Goal: Transaction & Acquisition: Purchase product/service

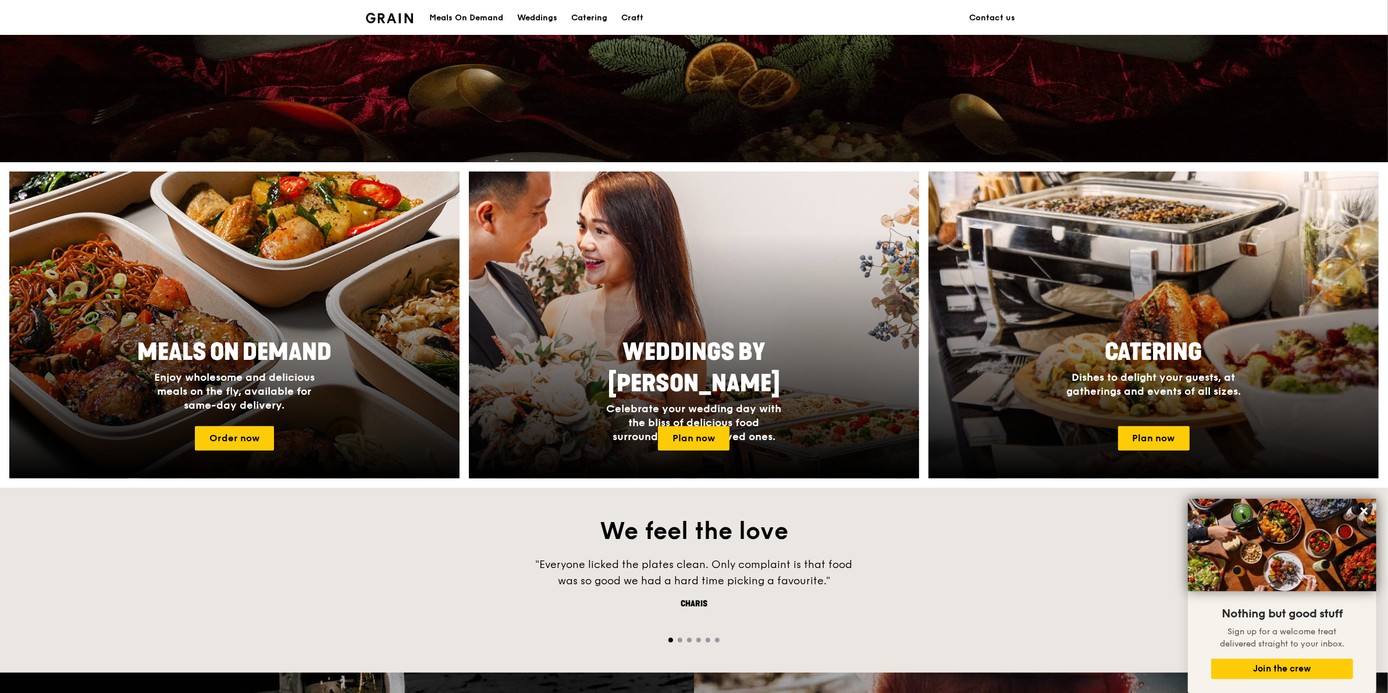
scroll to position [145, 0]
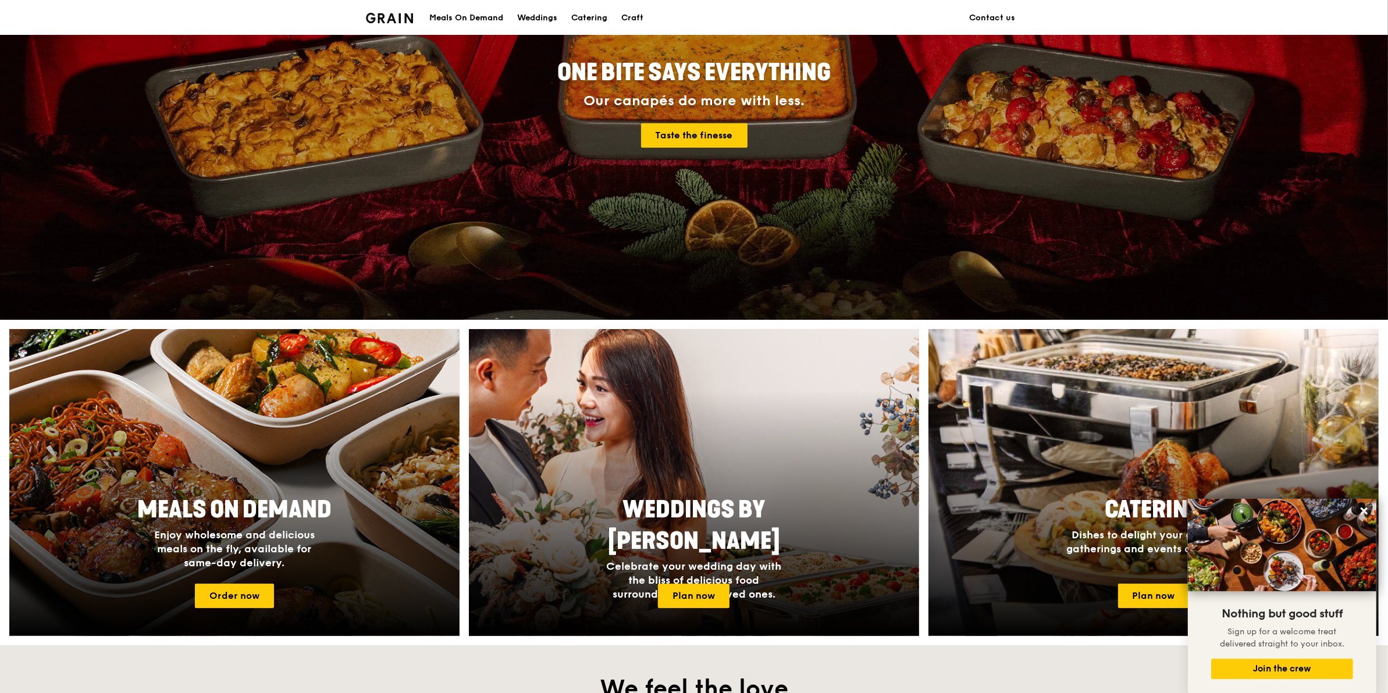
click at [481, 17] on div "Meals On Demand" at bounding box center [466, 18] width 74 height 35
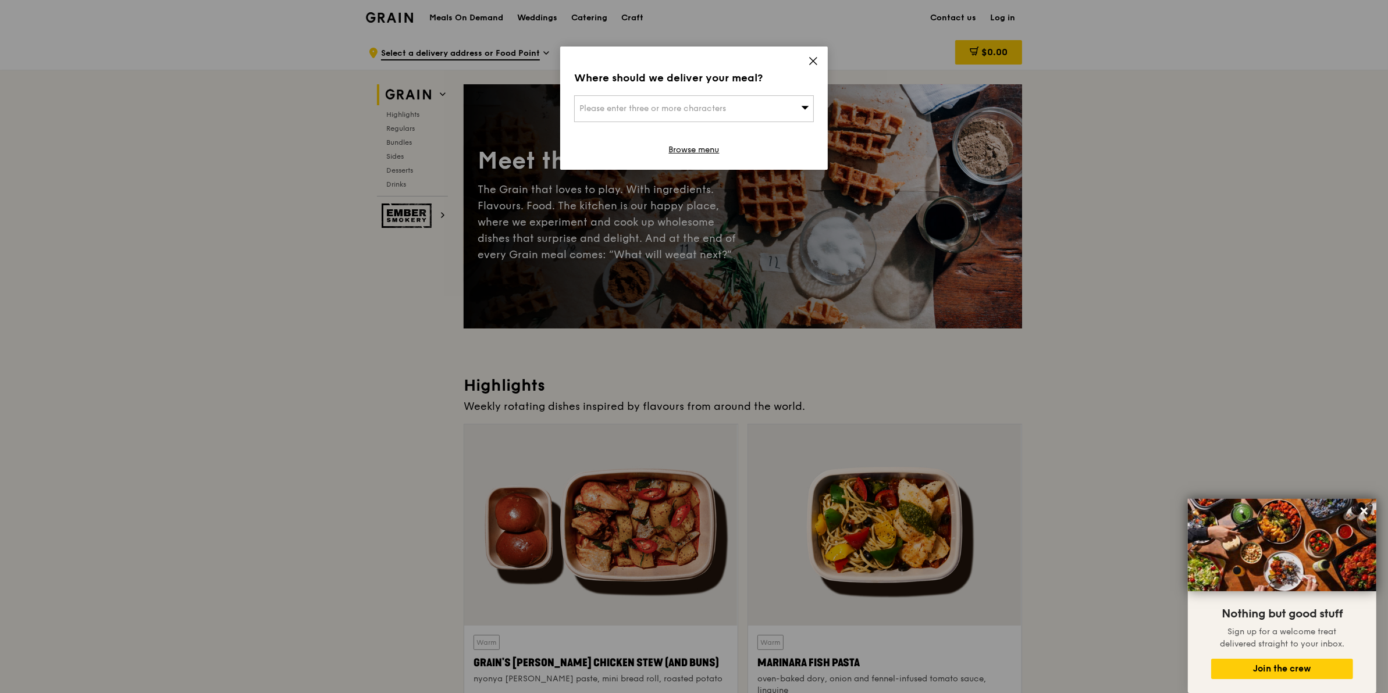
click at [810, 60] on icon at bounding box center [813, 61] width 10 height 10
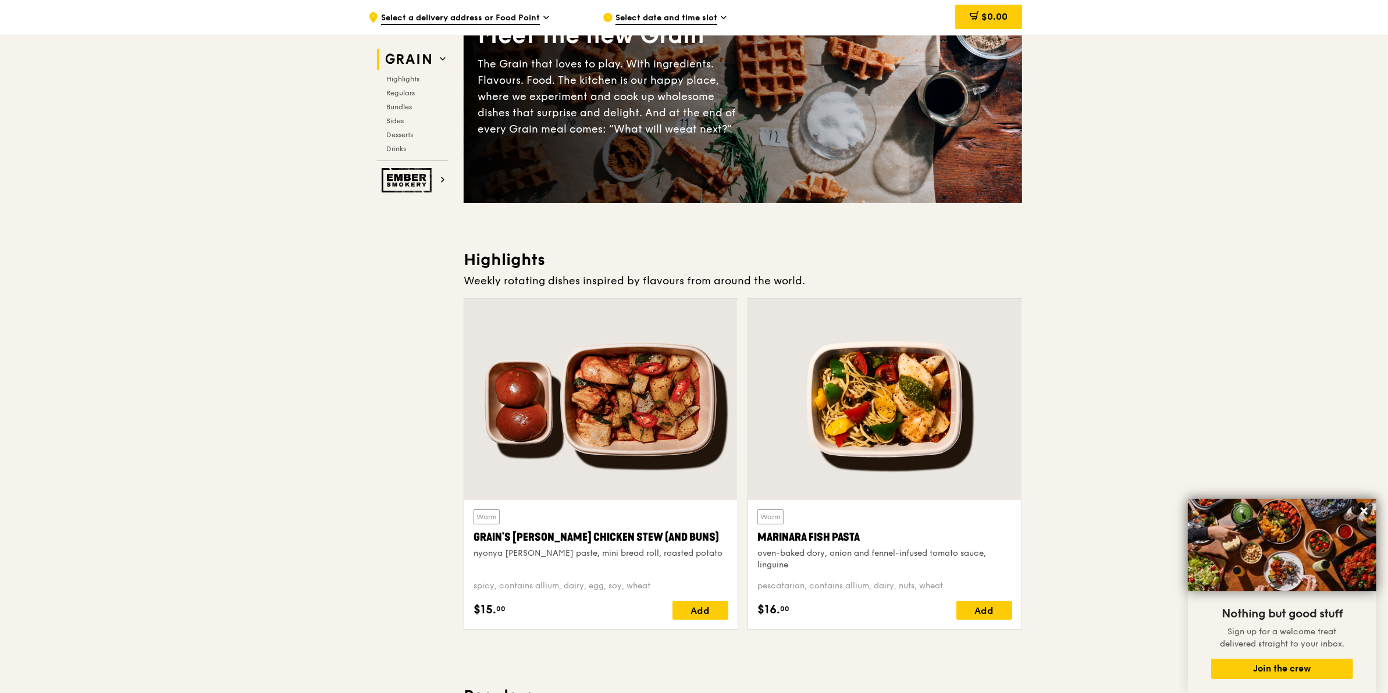
scroll to position [145, 0]
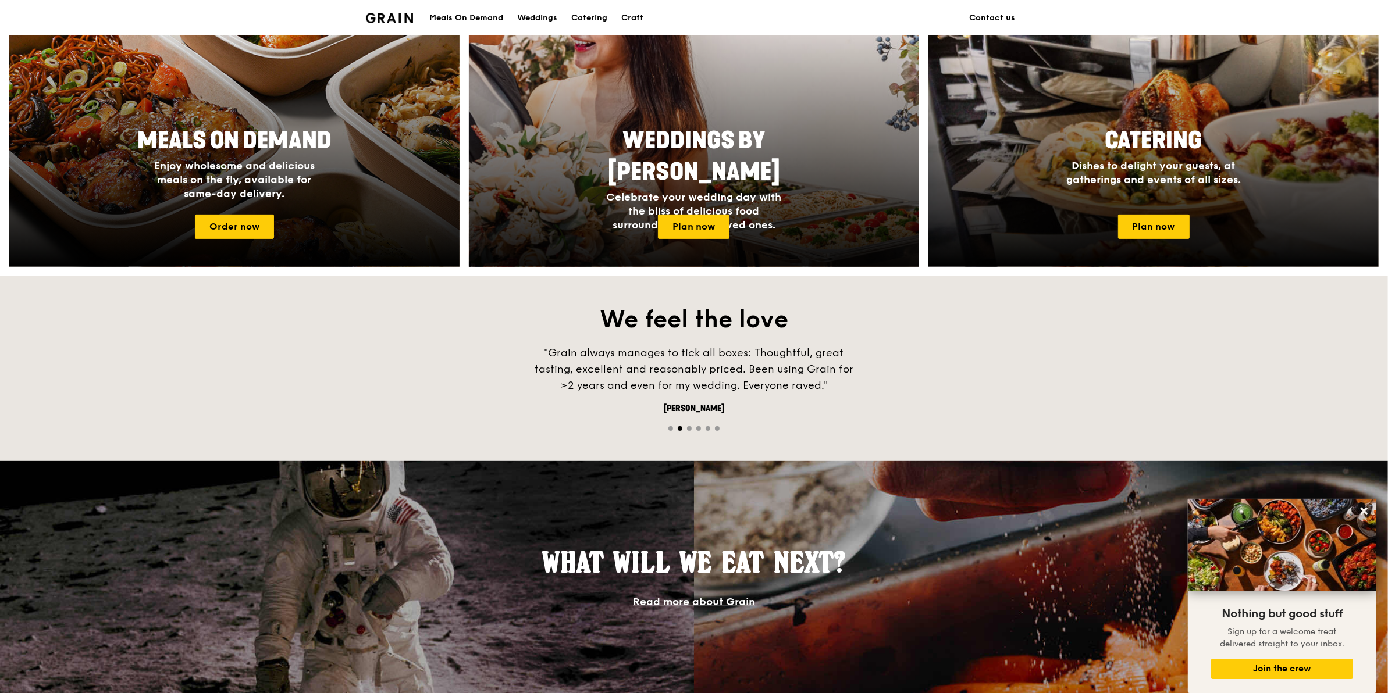
scroll to position [423, 0]
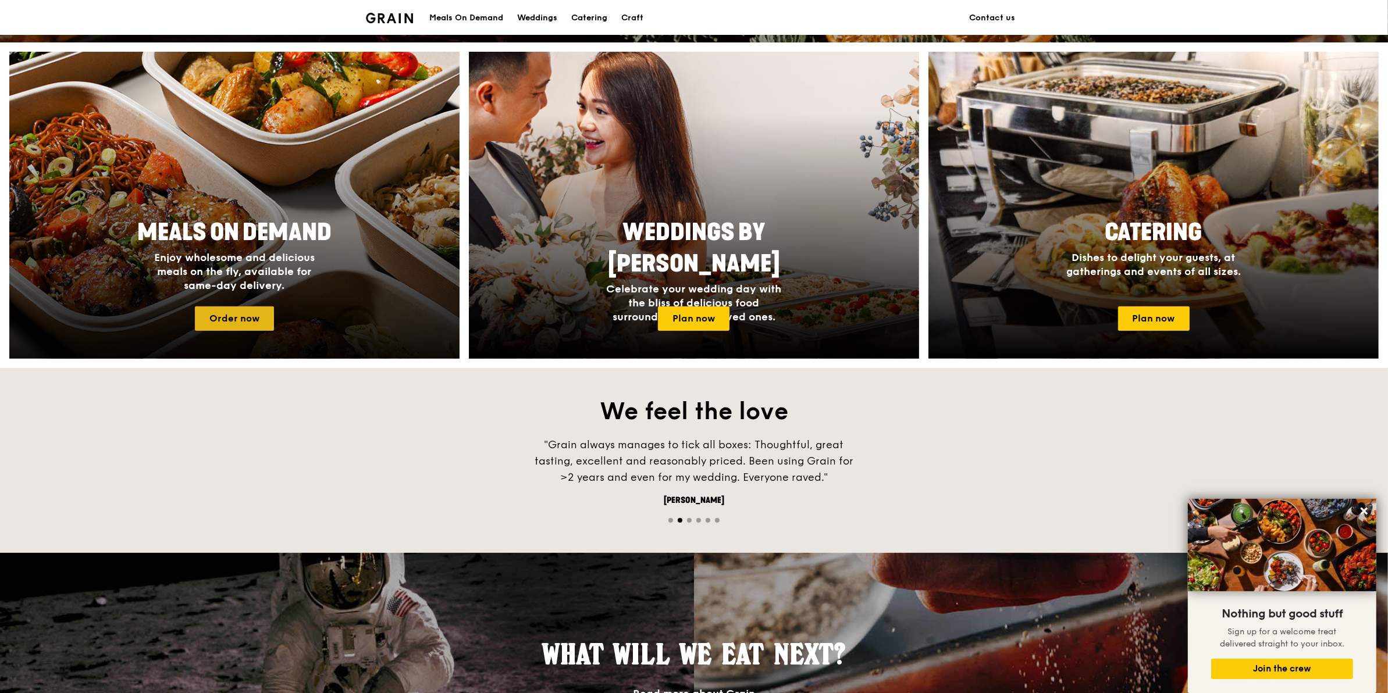
click at [246, 312] on link "Order now" at bounding box center [234, 319] width 79 height 24
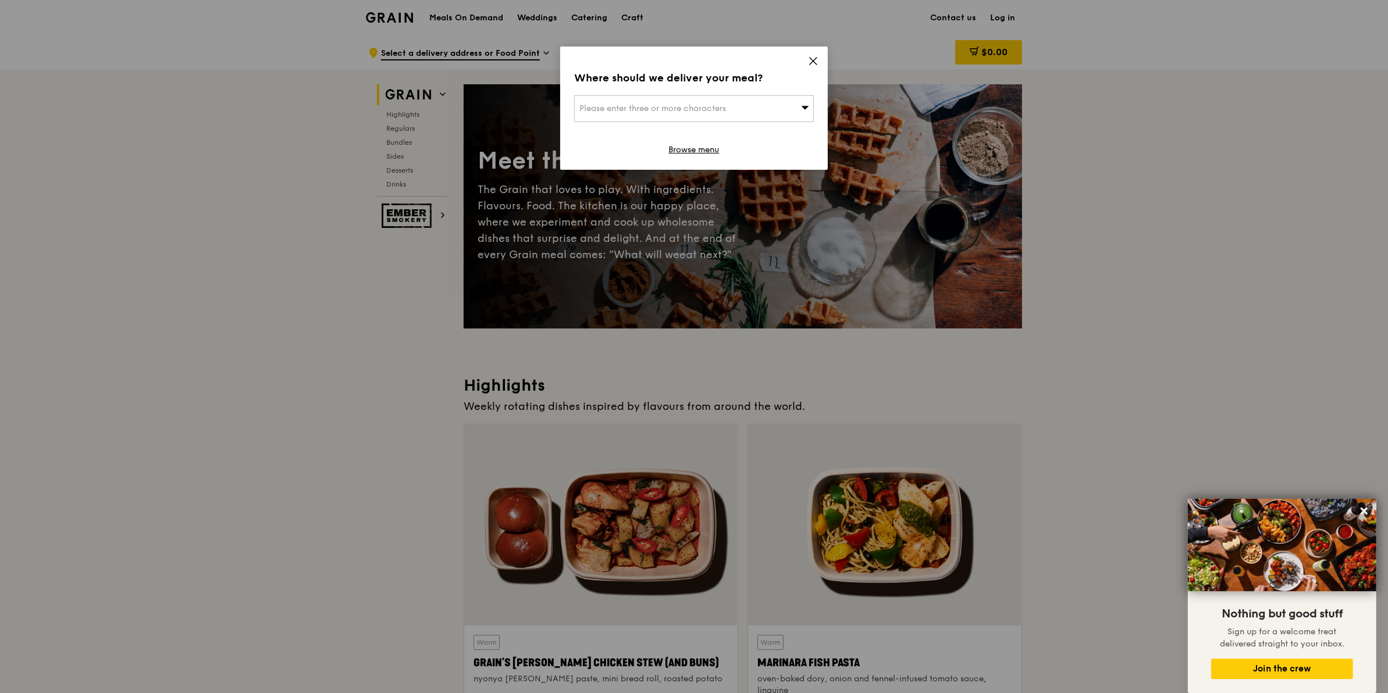
click at [809, 64] on icon at bounding box center [813, 61] width 10 height 10
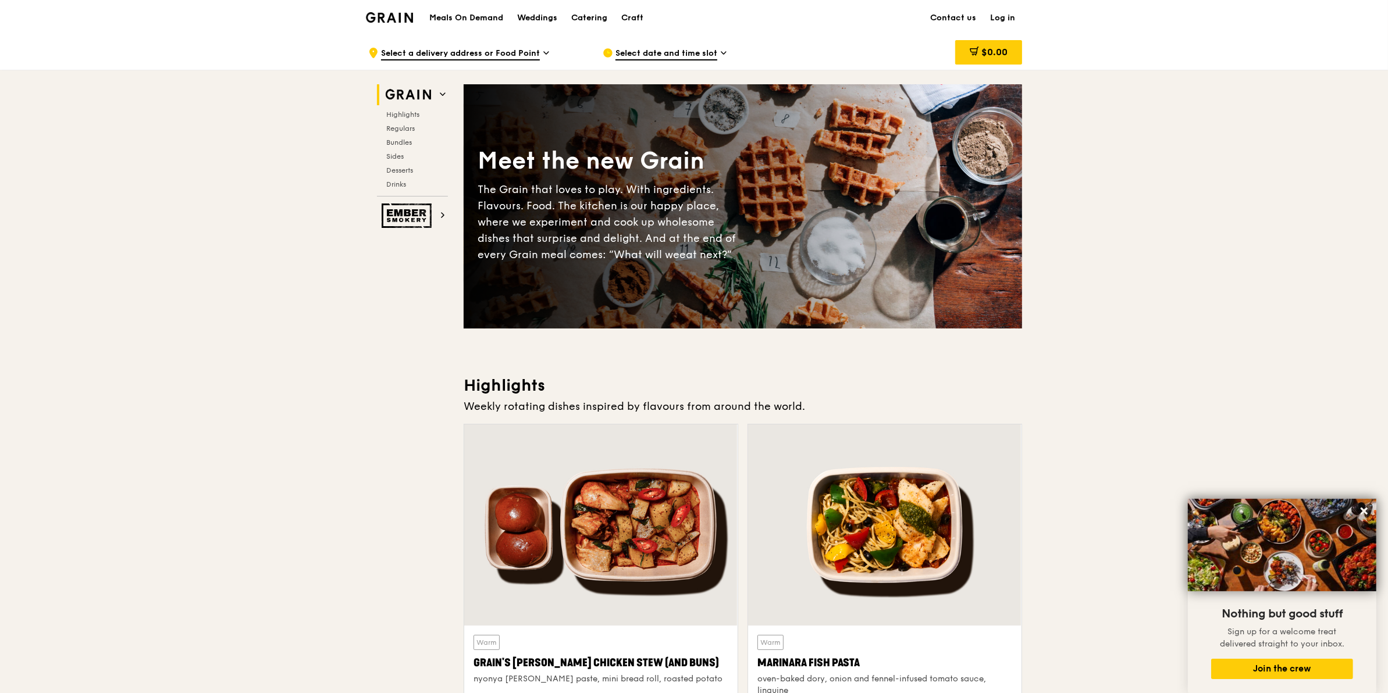
click at [394, 16] on img at bounding box center [389, 17] width 47 height 10
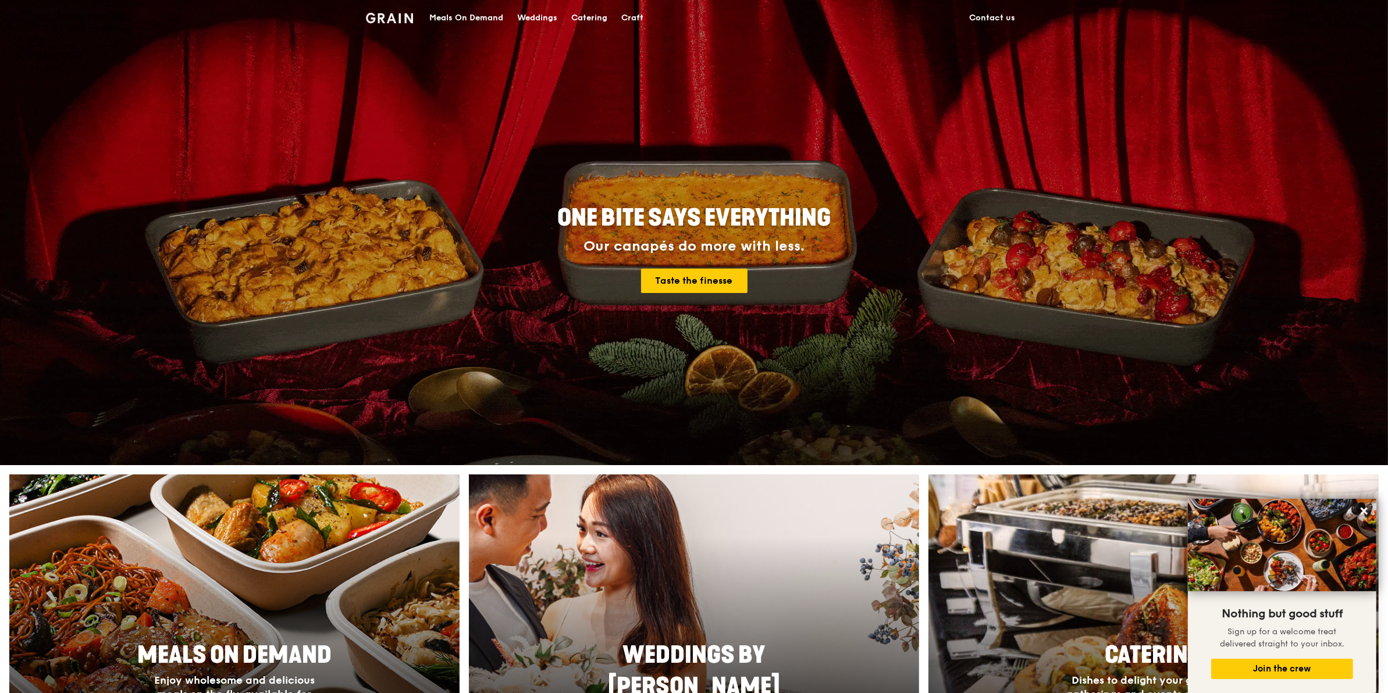
click at [551, 16] on div "Weddings" at bounding box center [537, 18] width 40 height 35
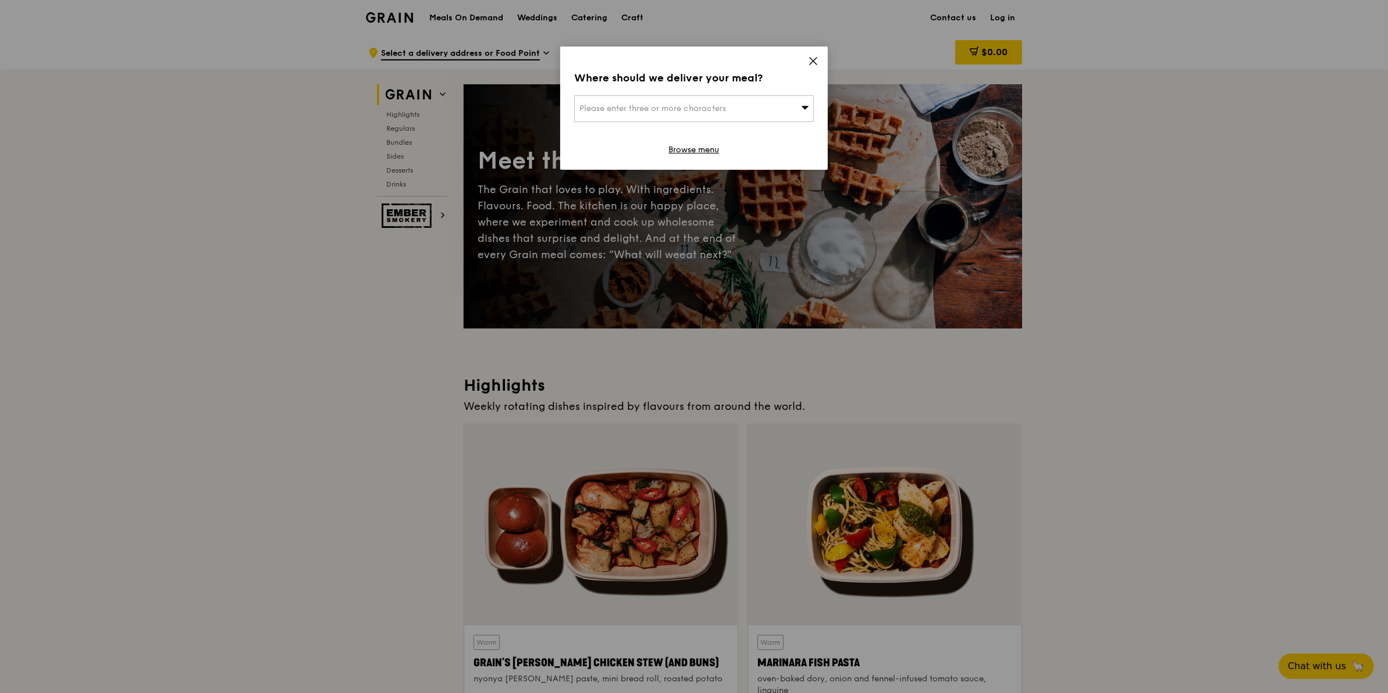
click at [814, 61] on icon at bounding box center [813, 61] width 10 height 10
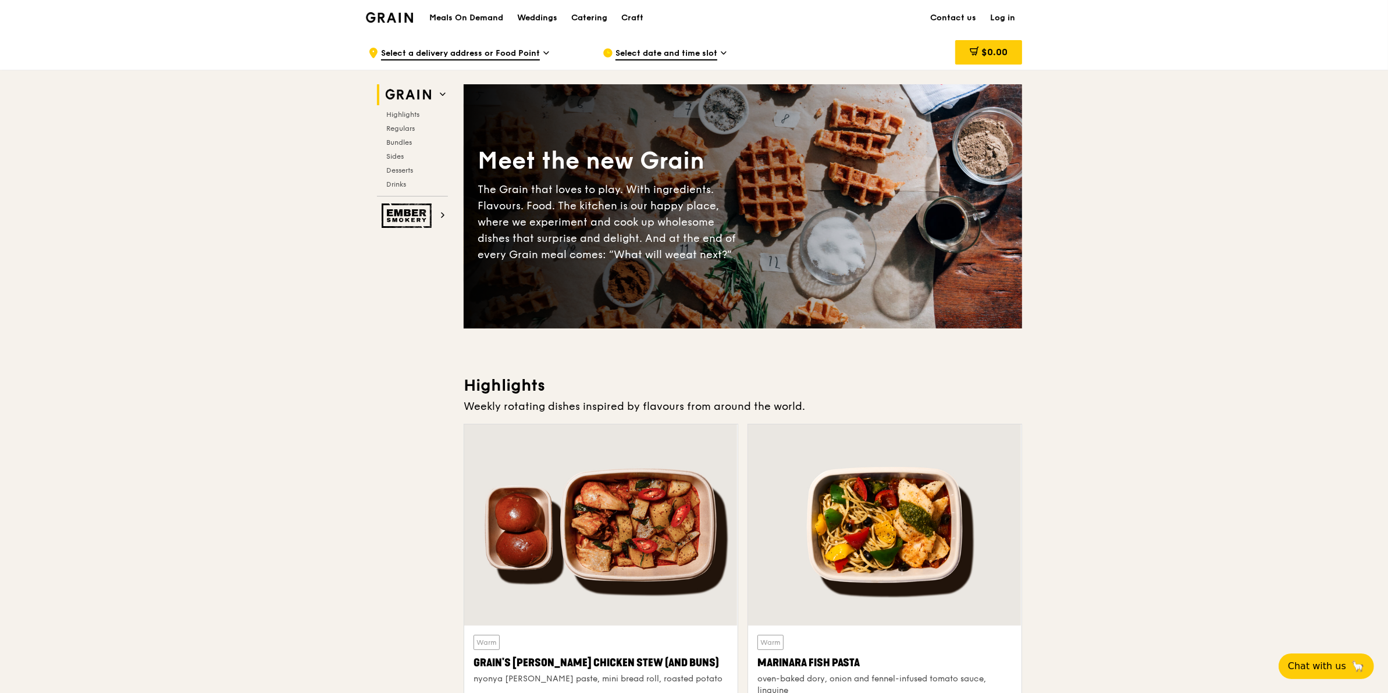
click at [500, 56] on span "Select a delivery address or Food Point" at bounding box center [460, 54] width 159 height 13
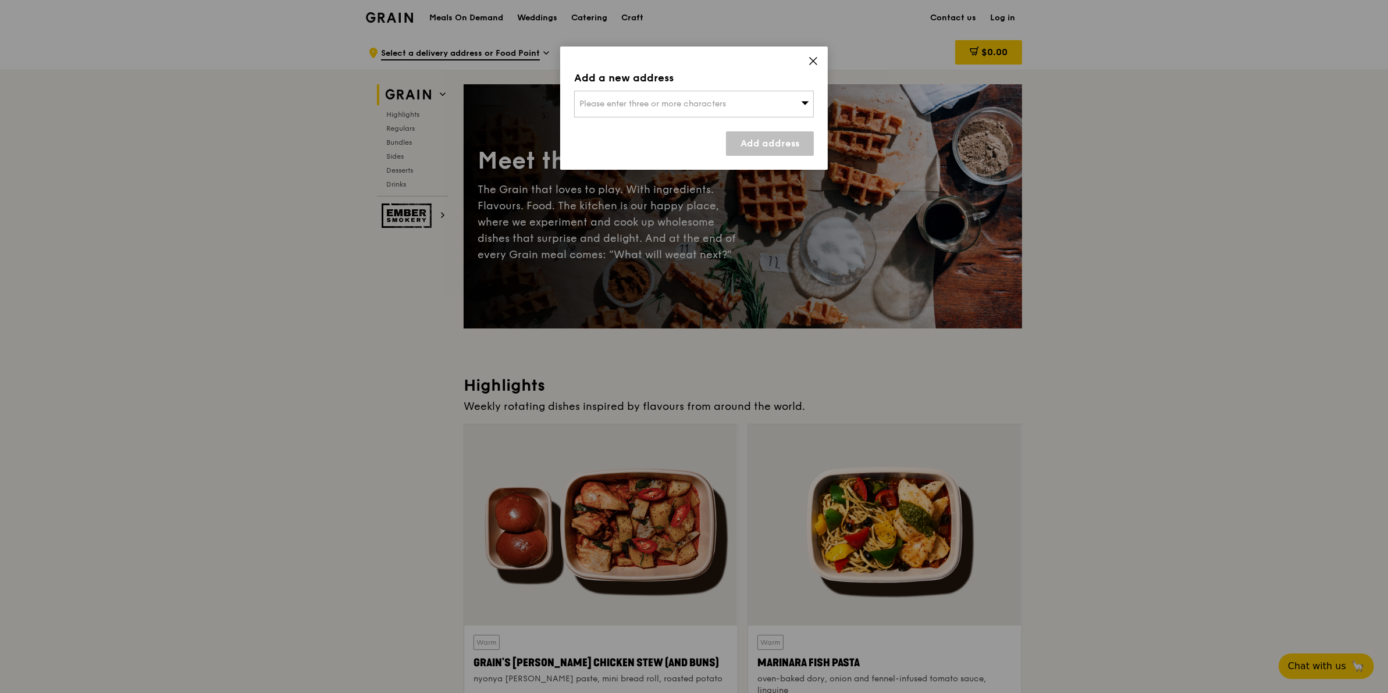
click at [810, 62] on icon at bounding box center [813, 61] width 10 height 10
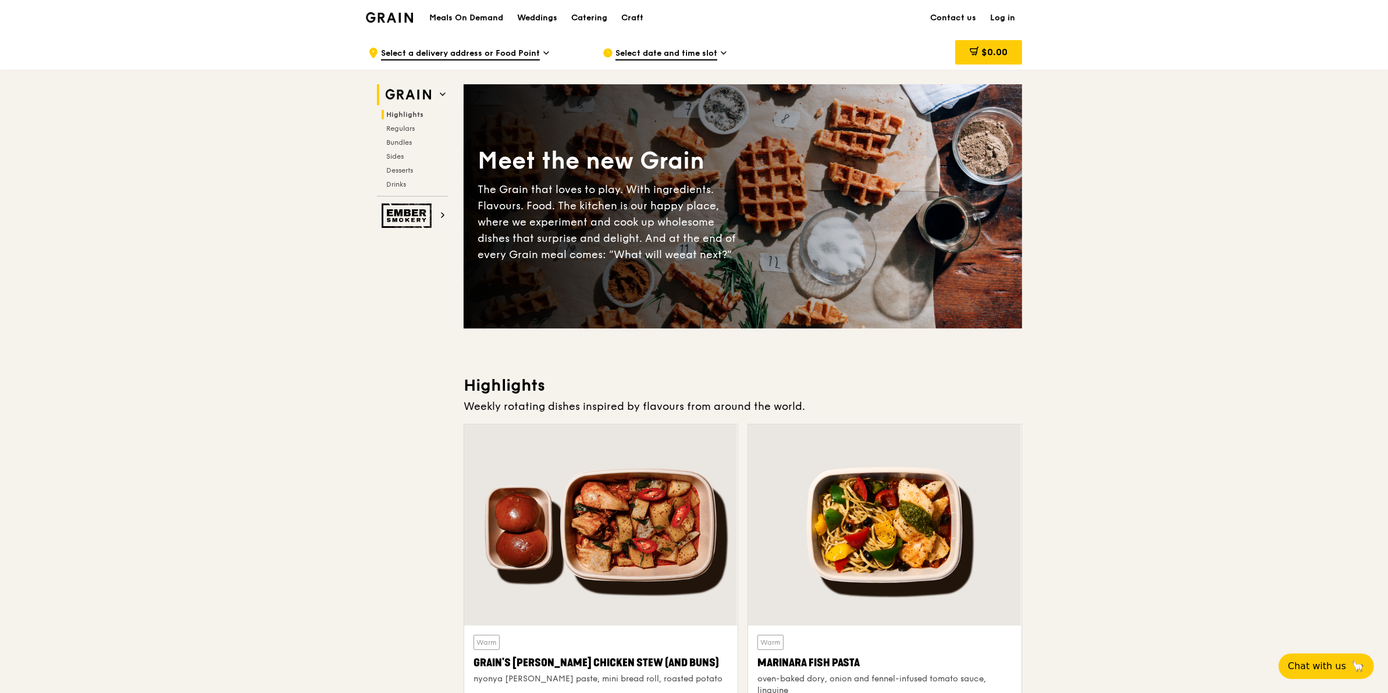
click at [399, 114] on span "Highlights" at bounding box center [404, 115] width 37 height 8
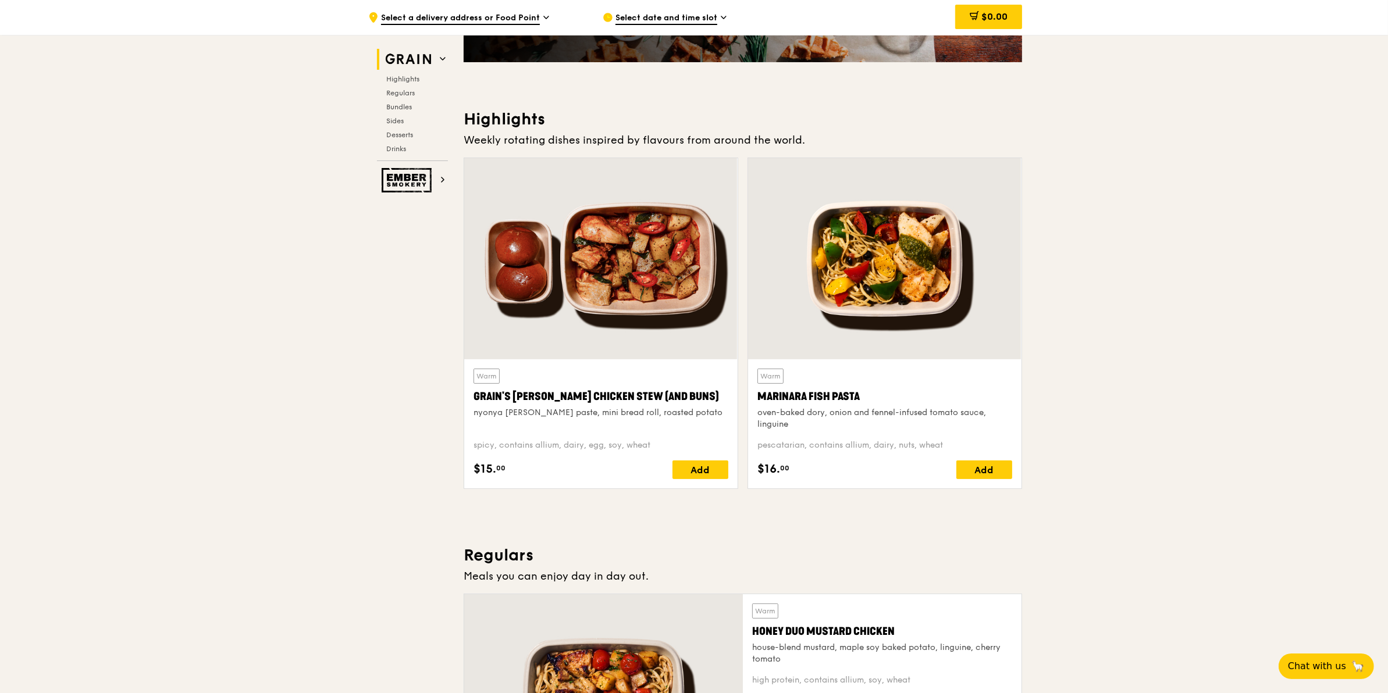
scroll to position [329, 0]
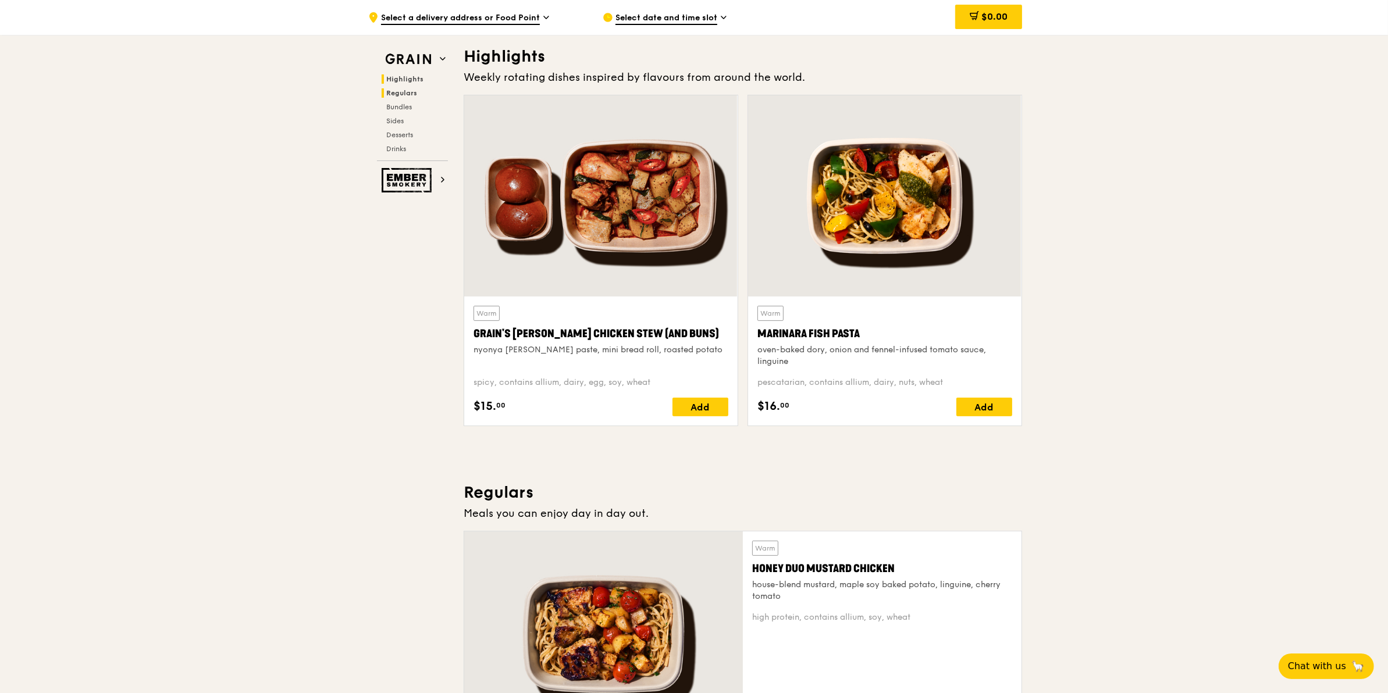
click at [406, 91] on span "Regulars" at bounding box center [401, 93] width 31 height 8
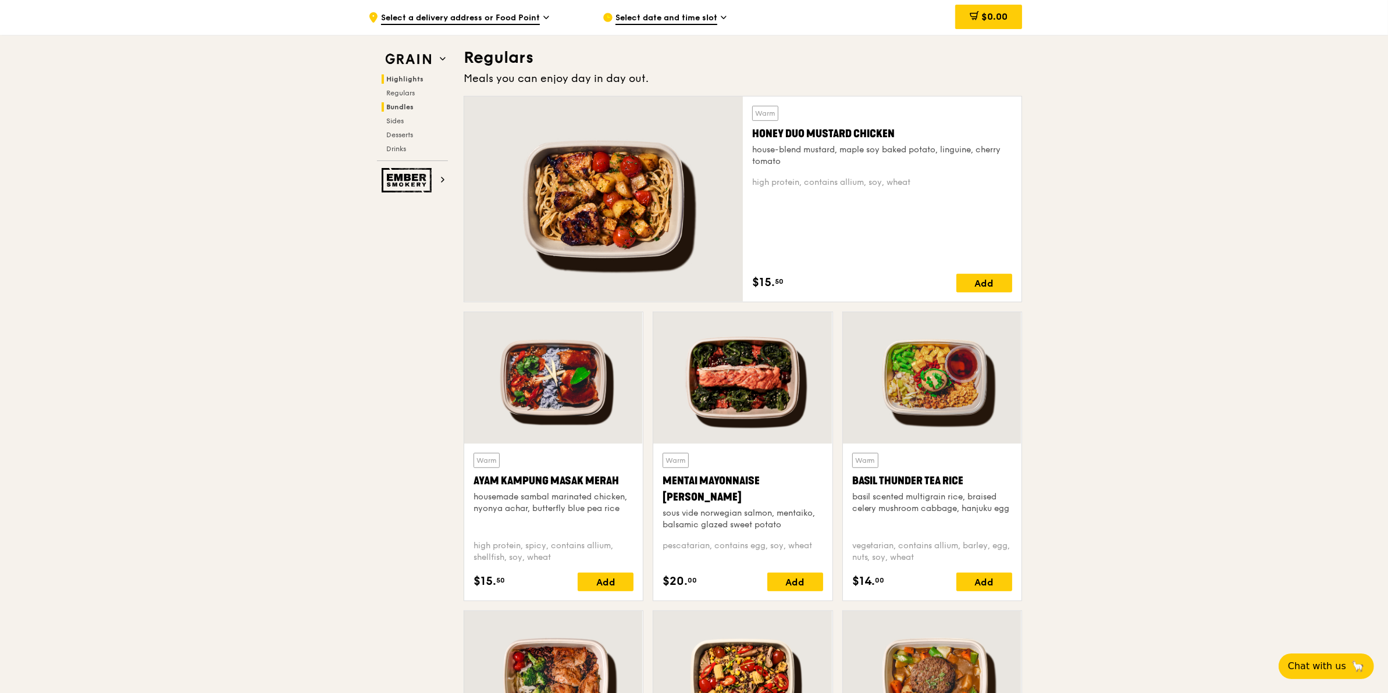
click at [404, 106] on span "Bundles" at bounding box center [399, 107] width 27 height 8
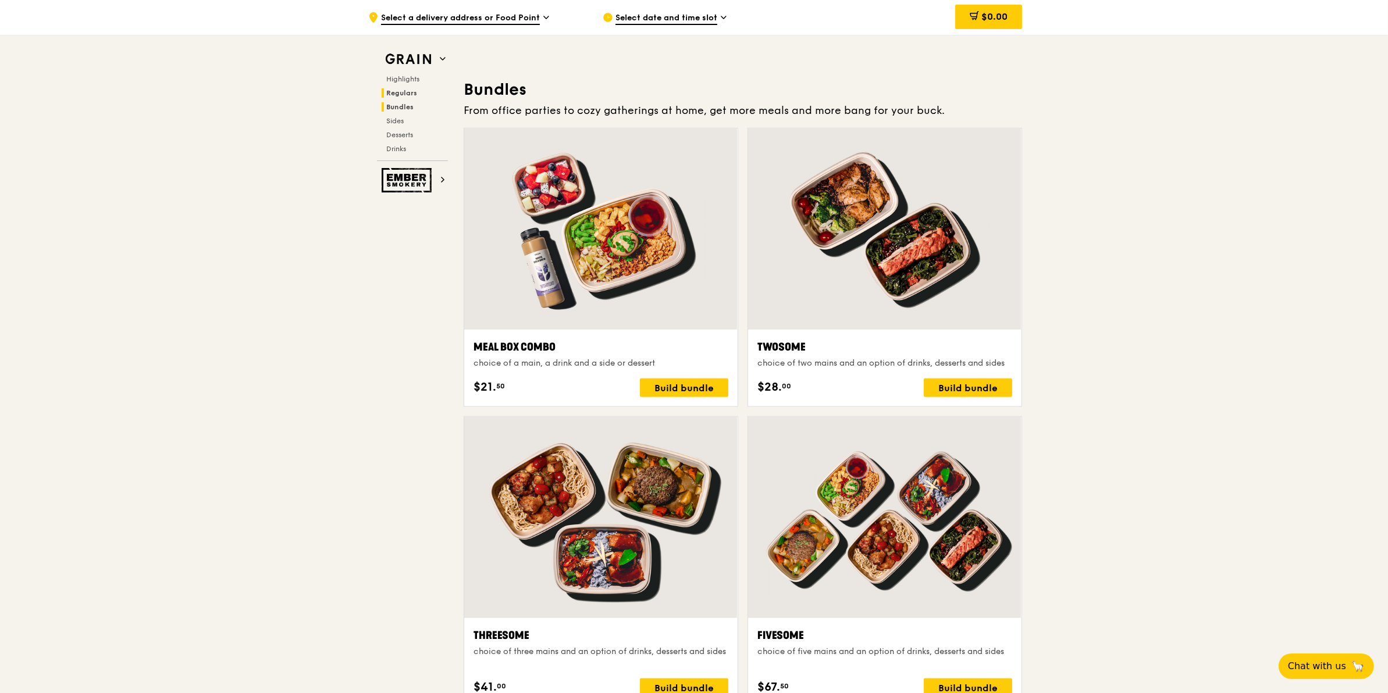
scroll to position [1674, 0]
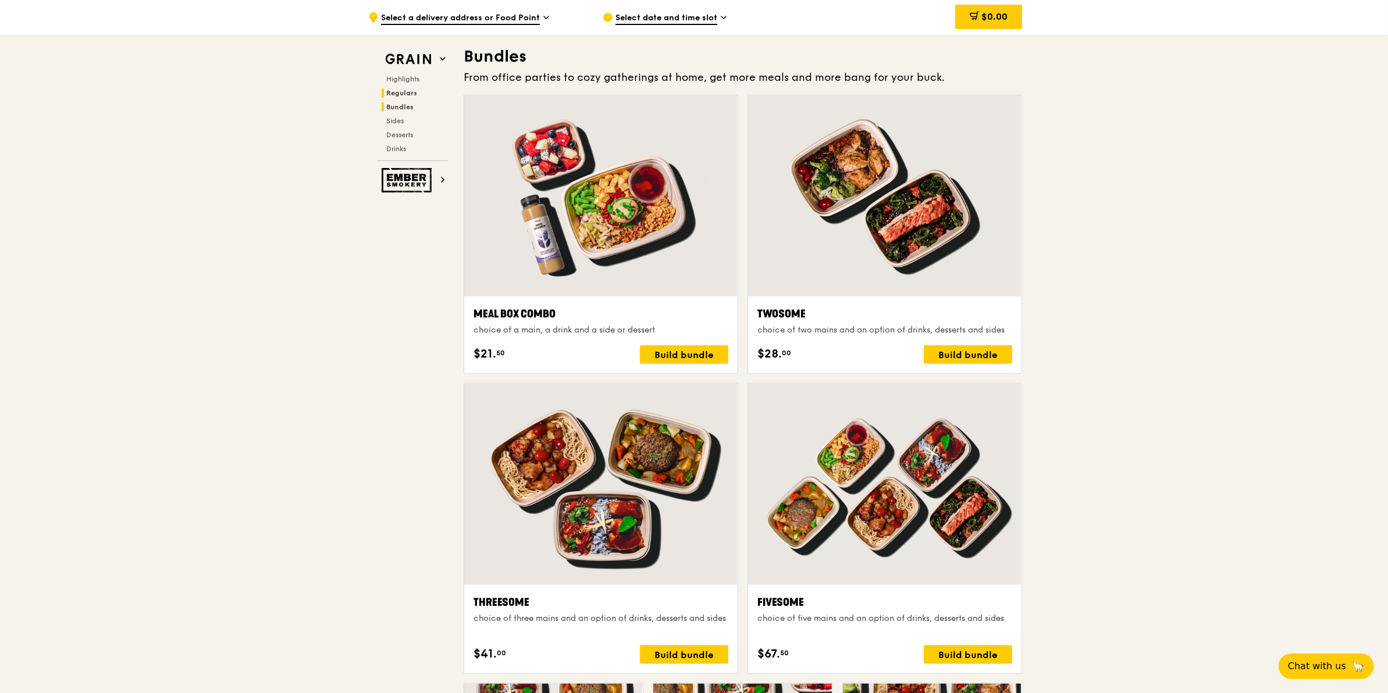
click at [403, 103] on span "Bundles" at bounding box center [399, 107] width 27 height 8
click at [402, 113] on div "Highlights Regulars Bundles Sides Desserts Drinks" at bounding box center [412, 113] width 71 height 79
click at [402, 119] on span "Sides" at bounding box center [395, 121] width 19 height 8
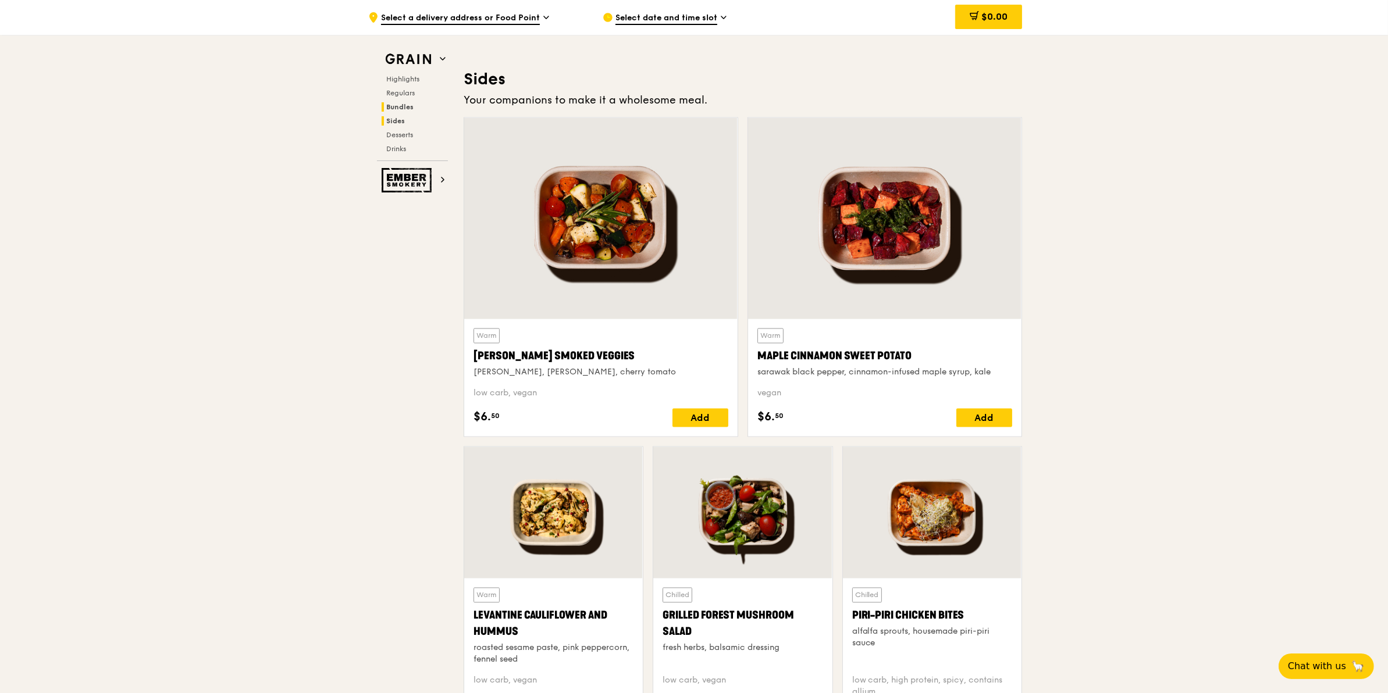
scroll to position [2590, 0]
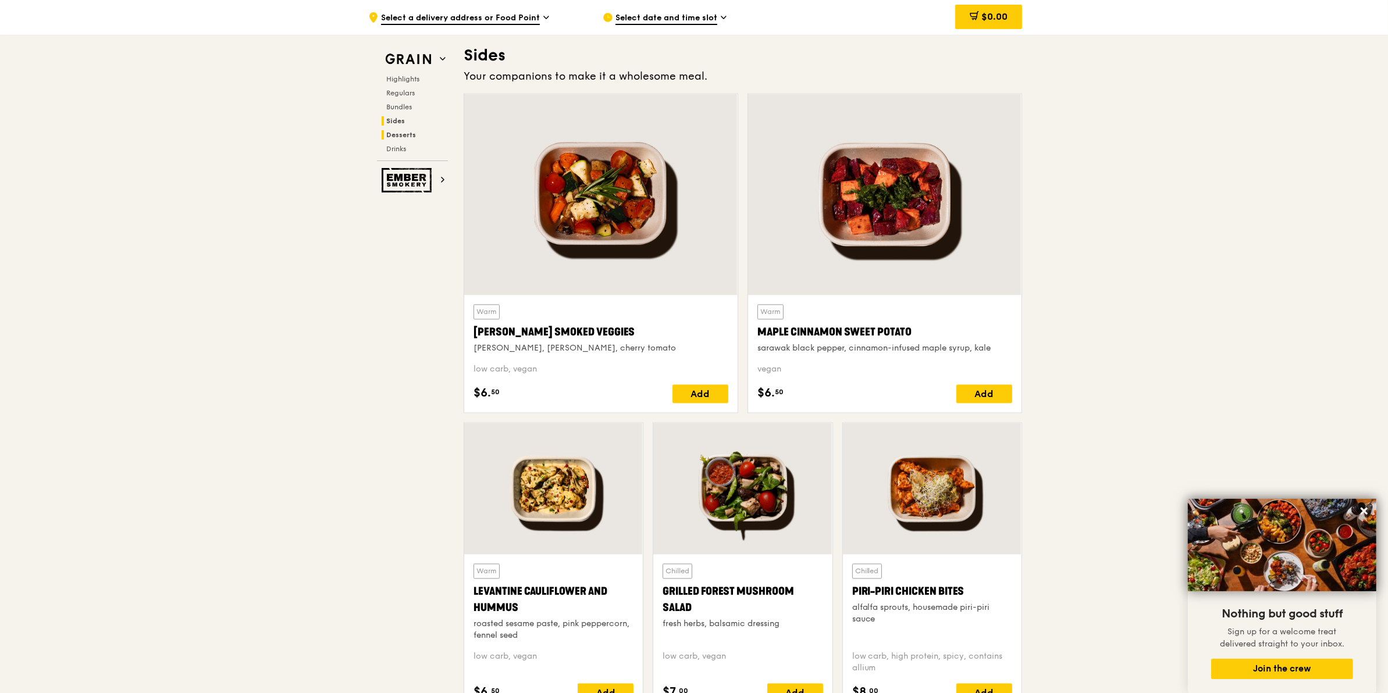
click at [402, 132] on span "Desserts" at bounding box center [401, 135] width 30 height 8
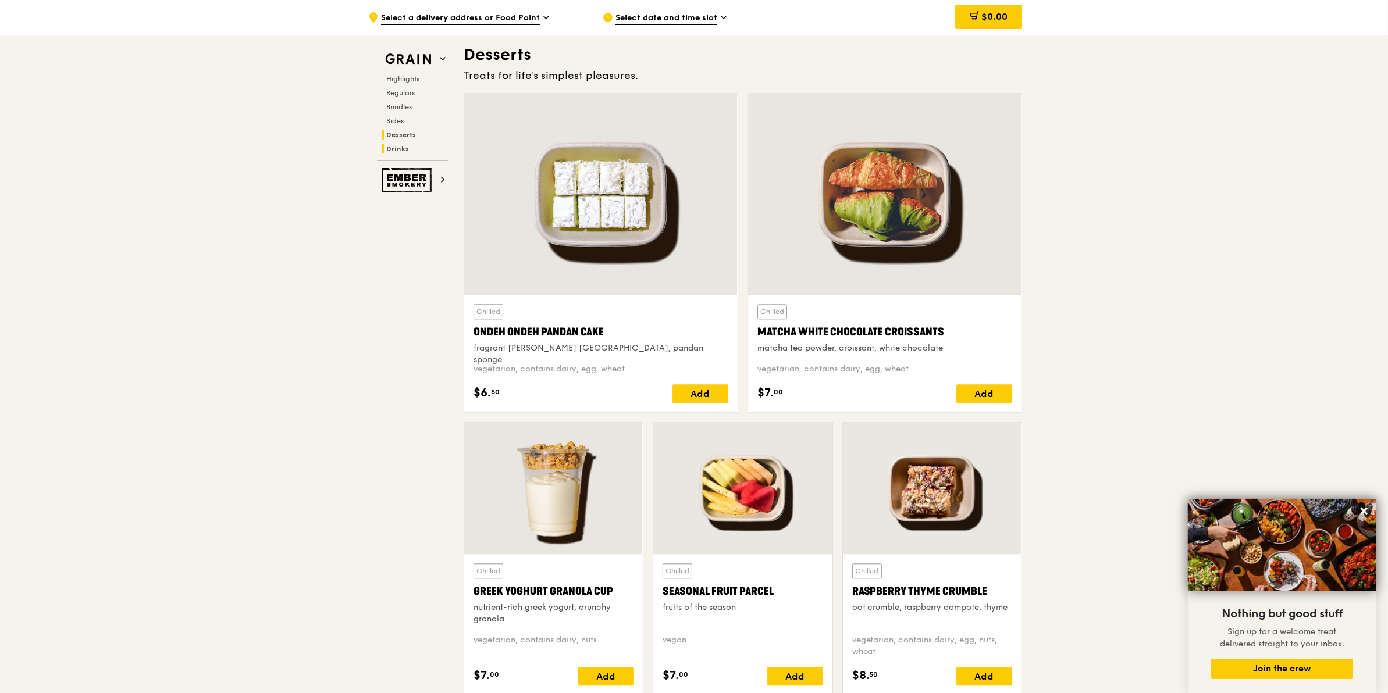
click at [403, 146] on span "Drinks" at bounding box center [397, 149] width 23 height 8
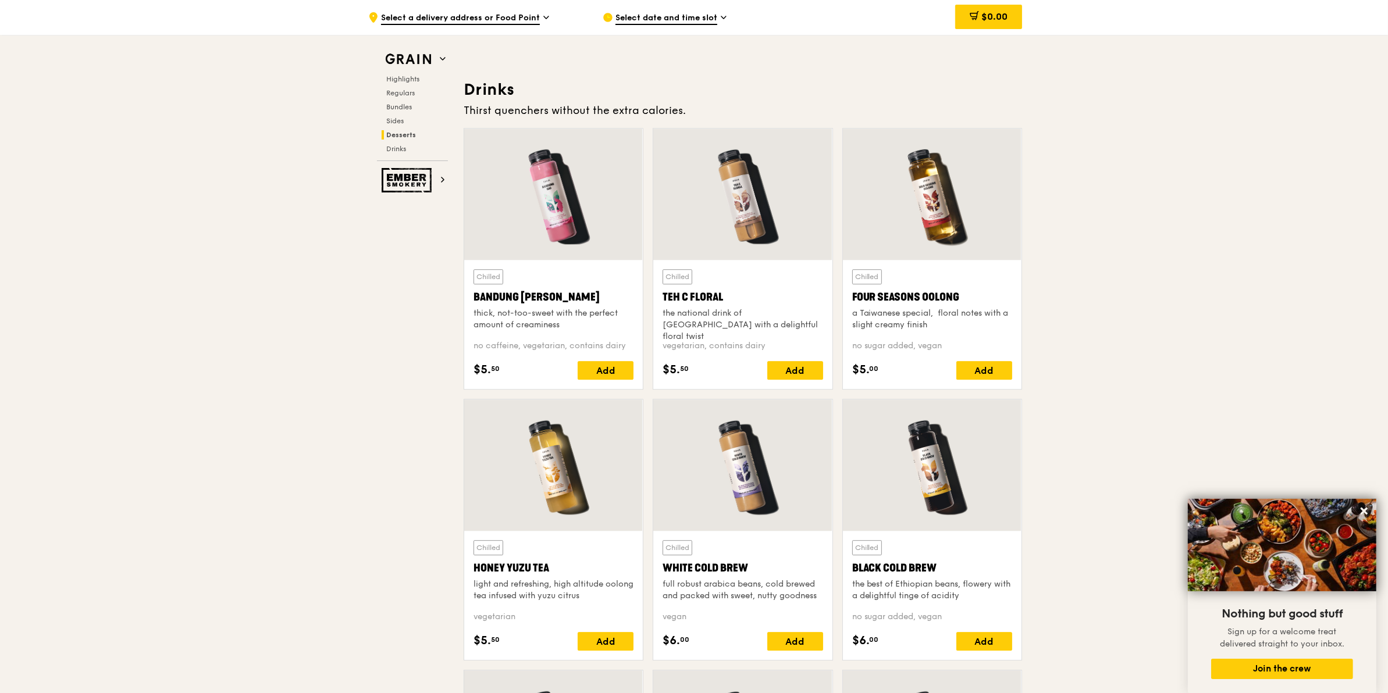
scroll to position [4022, 0]
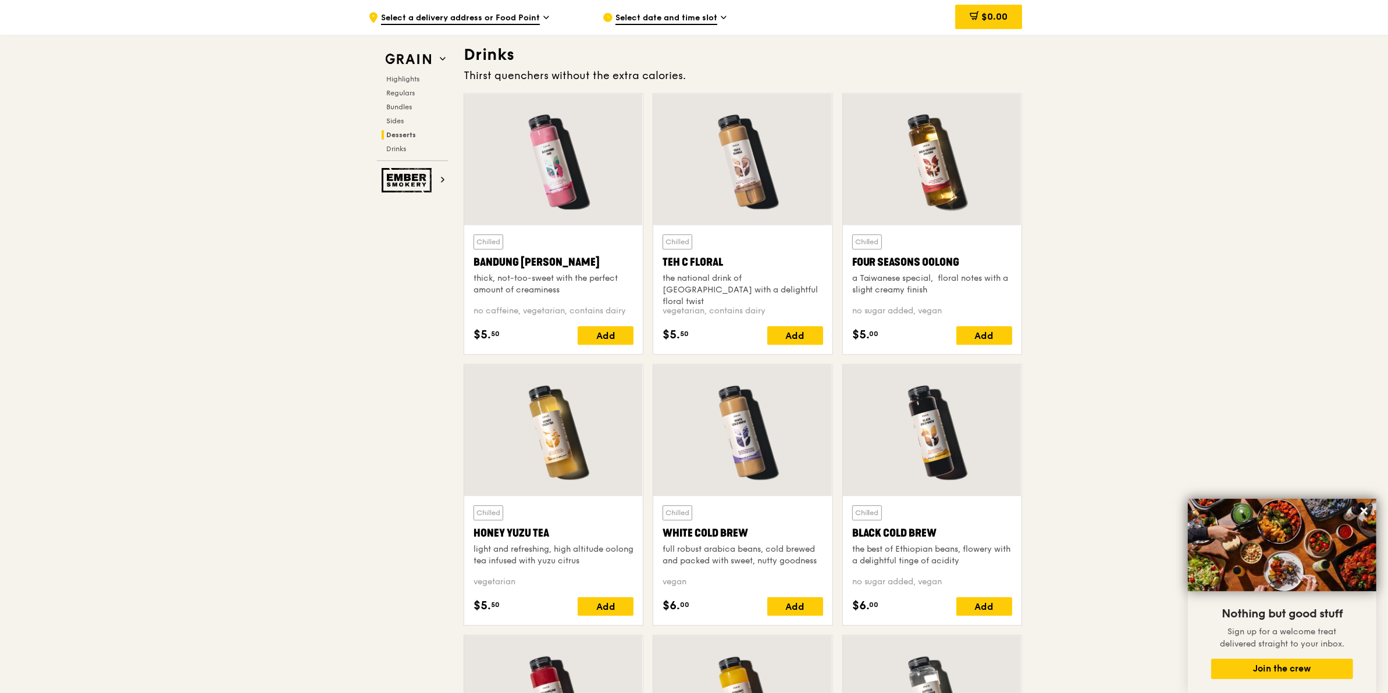
click at [492, 16] on span "Select a delivery address or Food Point" at bounding box center [460, 18] width 159 height 13
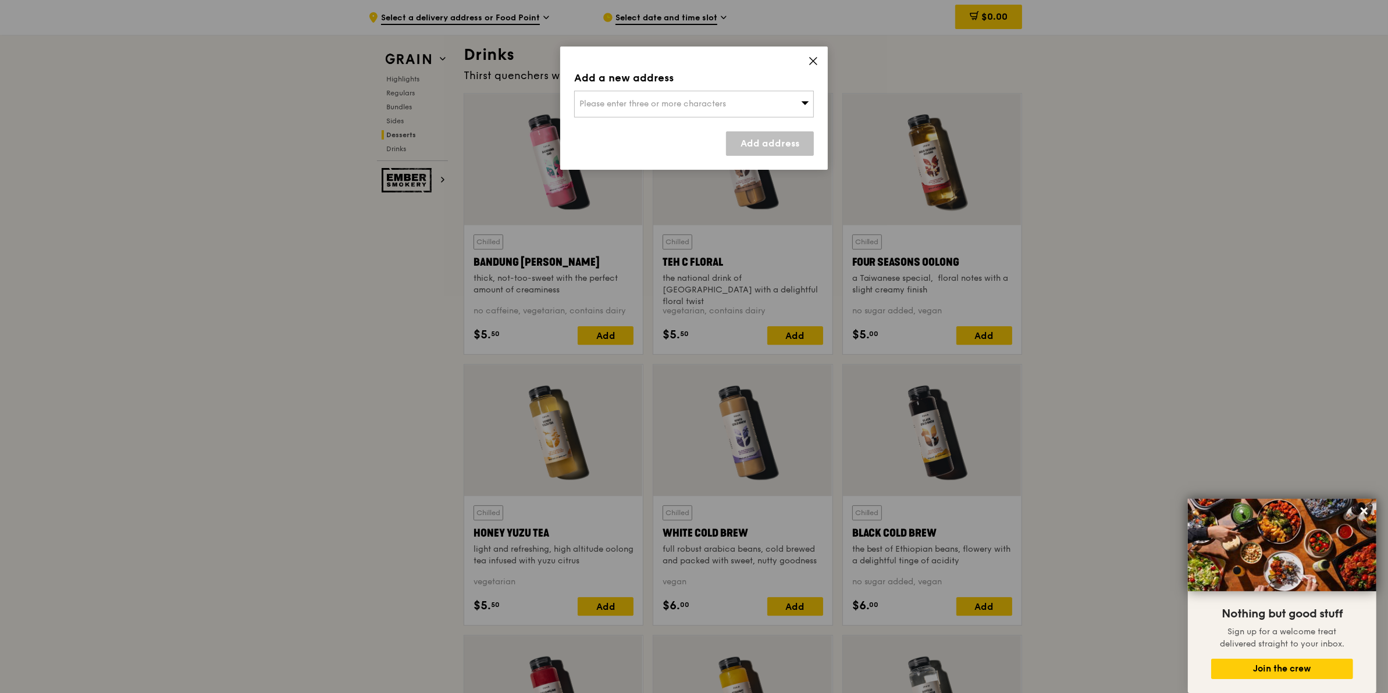
click at [817, 58] on icon at bounding box center [813, 61] width 10 height 10
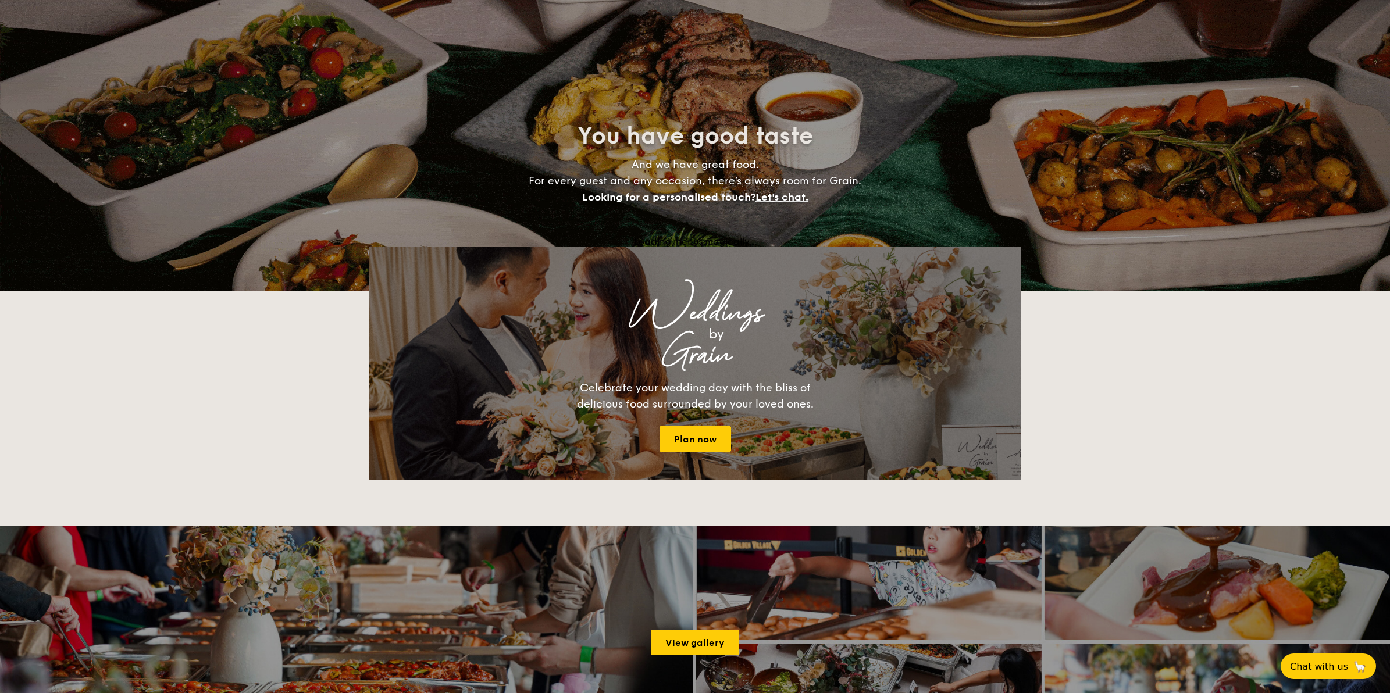
select select
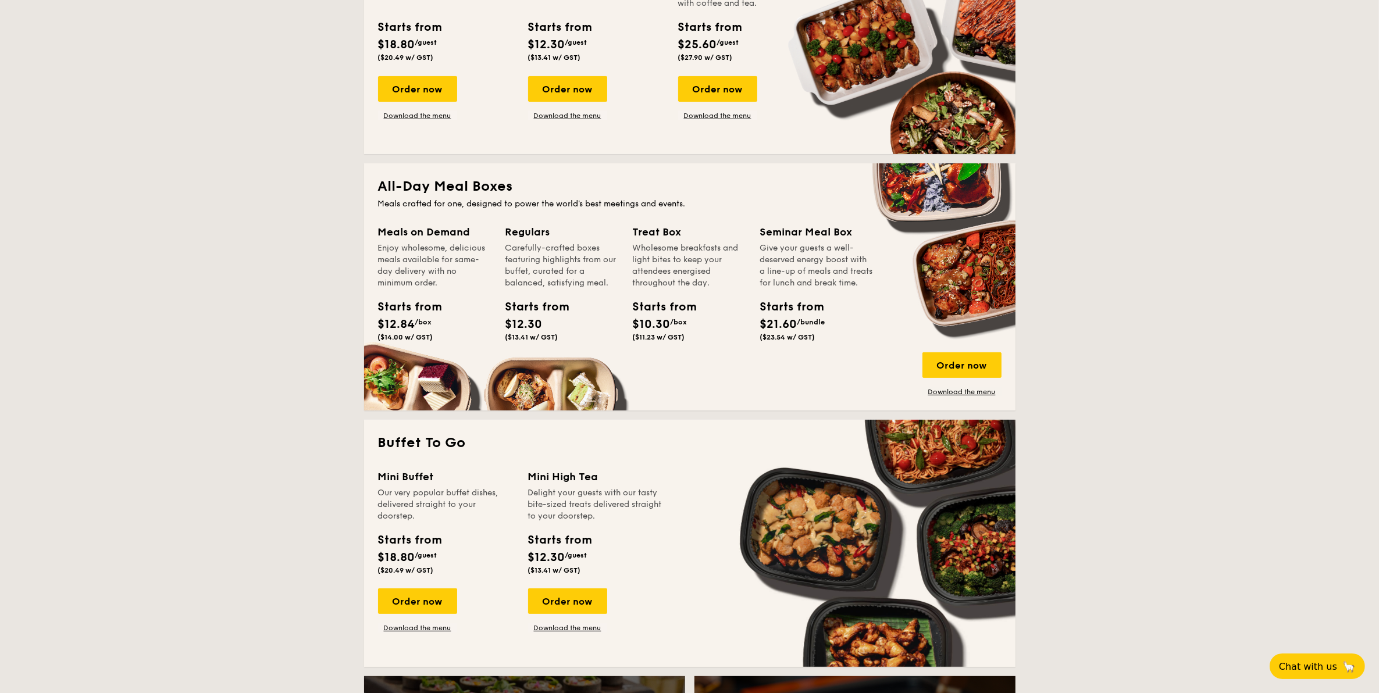
scroll to position [436, 0]
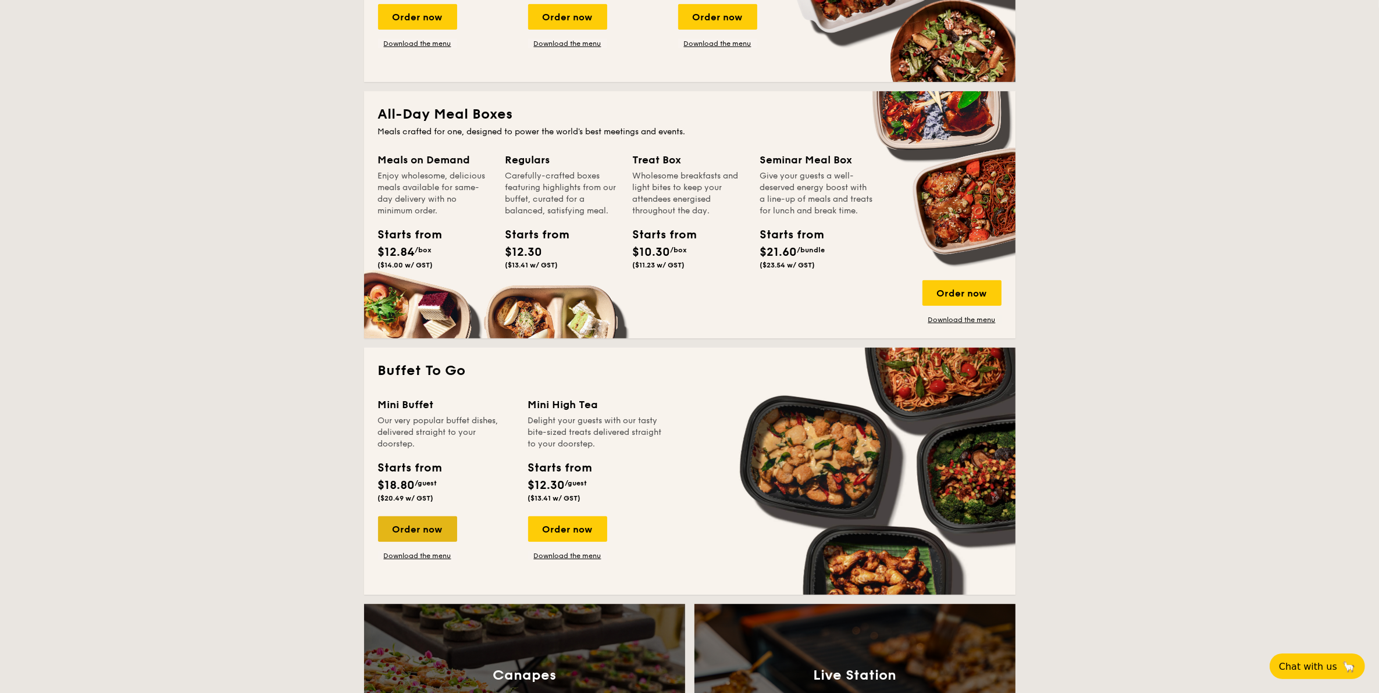
click at [436, 524] on div "Order now" at bounding box center [417, 530] width 79 height 26
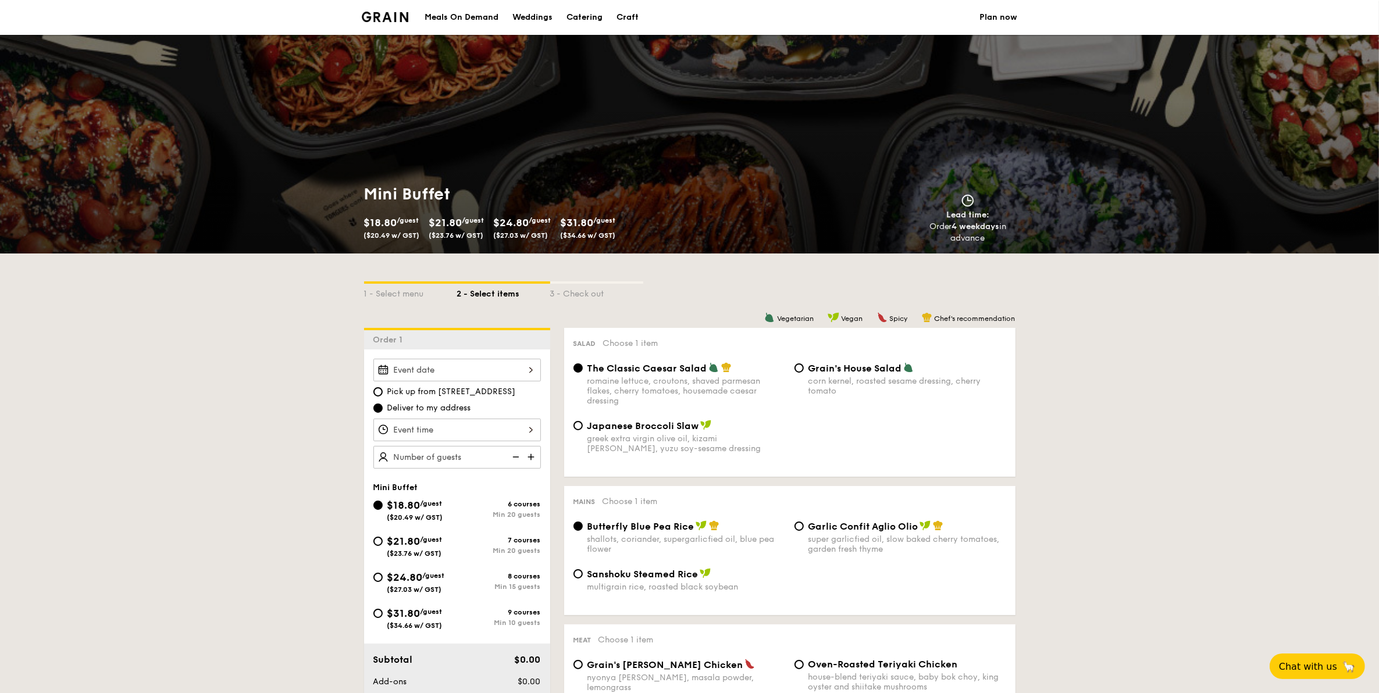
click at [400, 614] on span "$31.80" at bounding box center [403, 613] width 33 height 13
click at [383, 614] on input "$31.80 /guest ($34.66 w/ GST) 9 courses Min 10 guests" at bounding box center [377, 613] width 9 height 9
radio input "true"
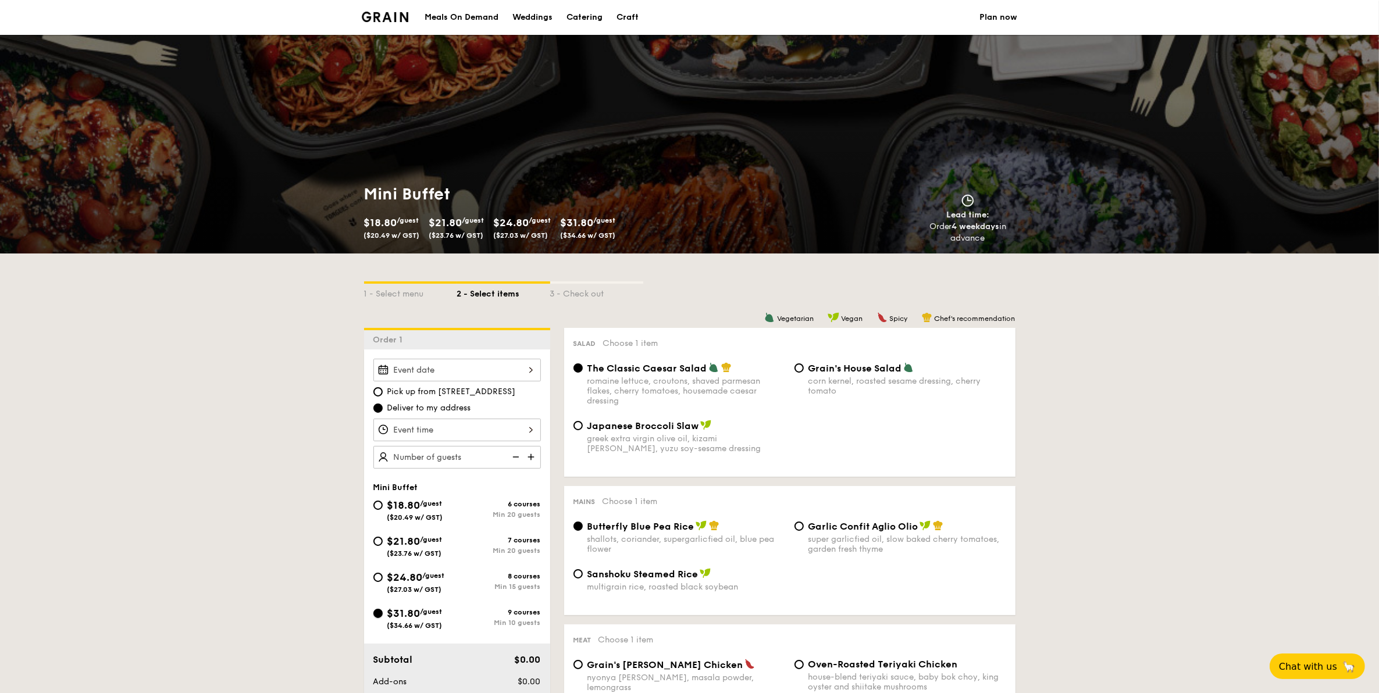
radio input "false"
radio input "true"
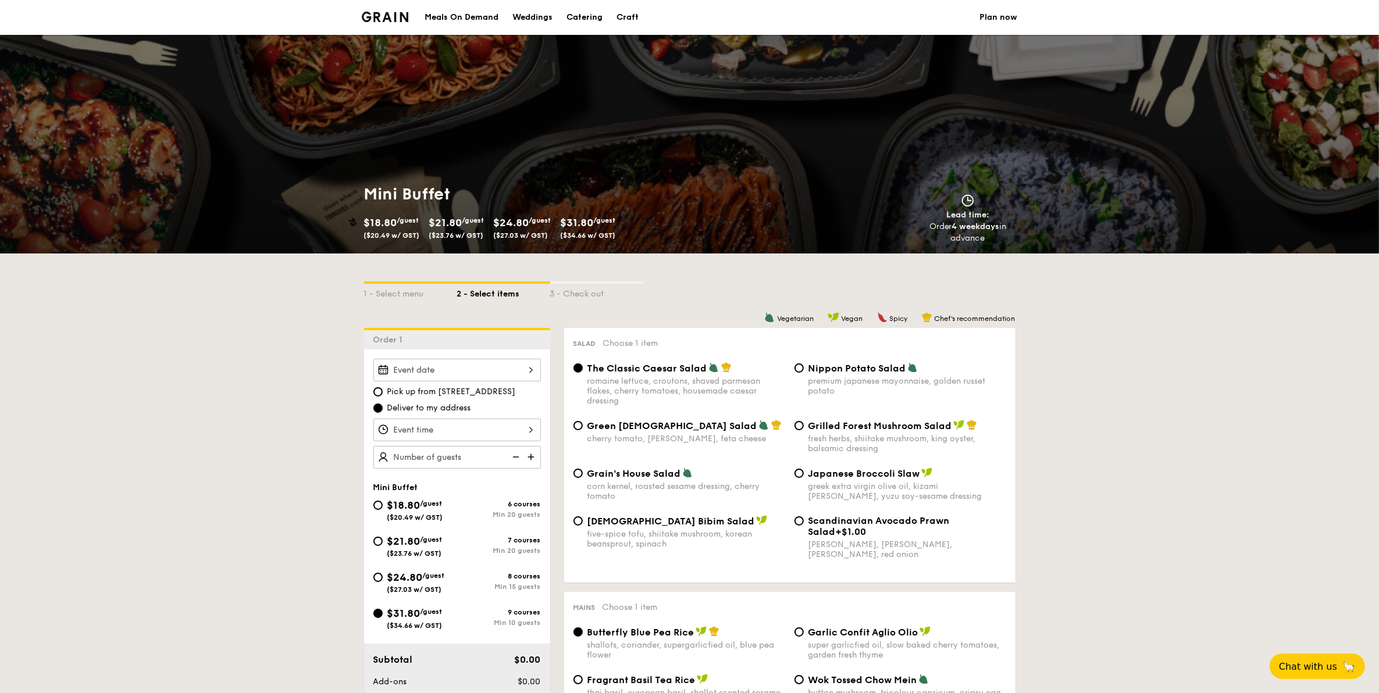
click at [408, 586] on span "($27.03 w/ GST)" at bounding box center [414, 590] width 55 height 8
click at [383, 582] on input "$24.80 /guest ($27.03 w/ GST) 8 courses Min 15 guests" at bounding box center [377, 577] width 9 height 9
radio input "true"
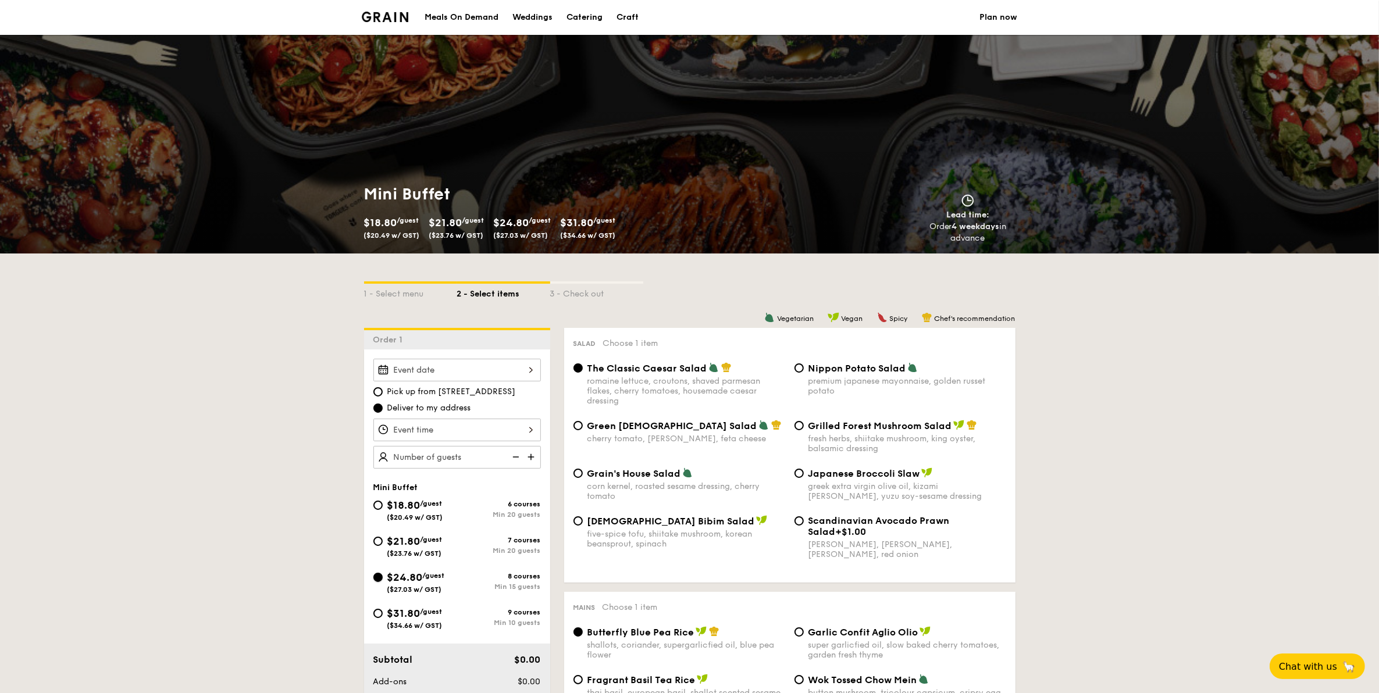
radio input "true"
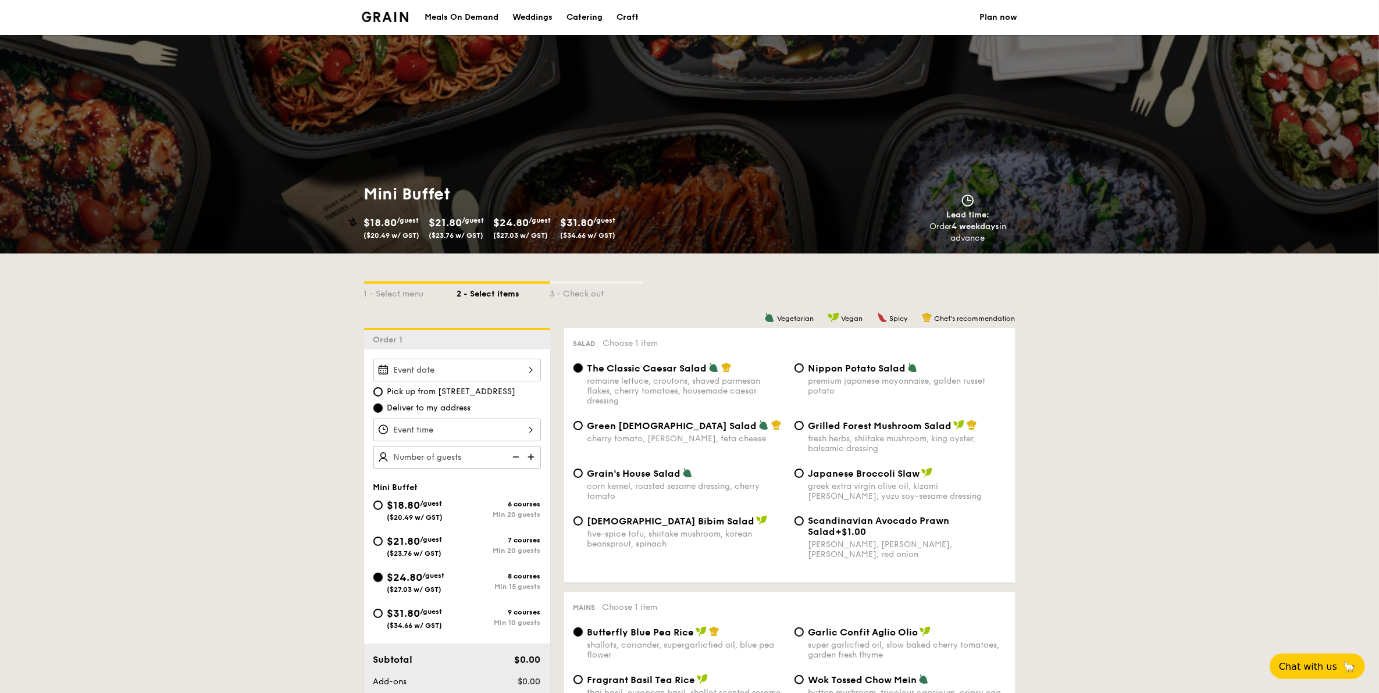
radio input "true"
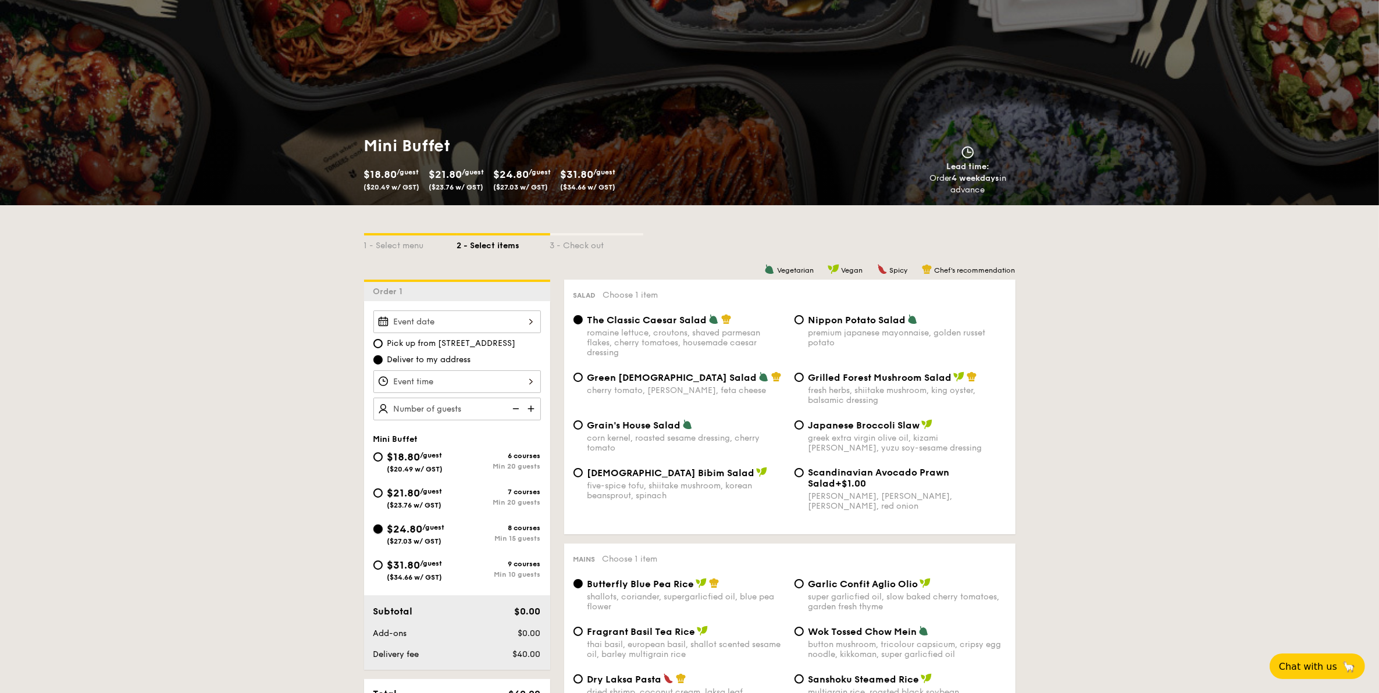
scroll to position [145, 0]
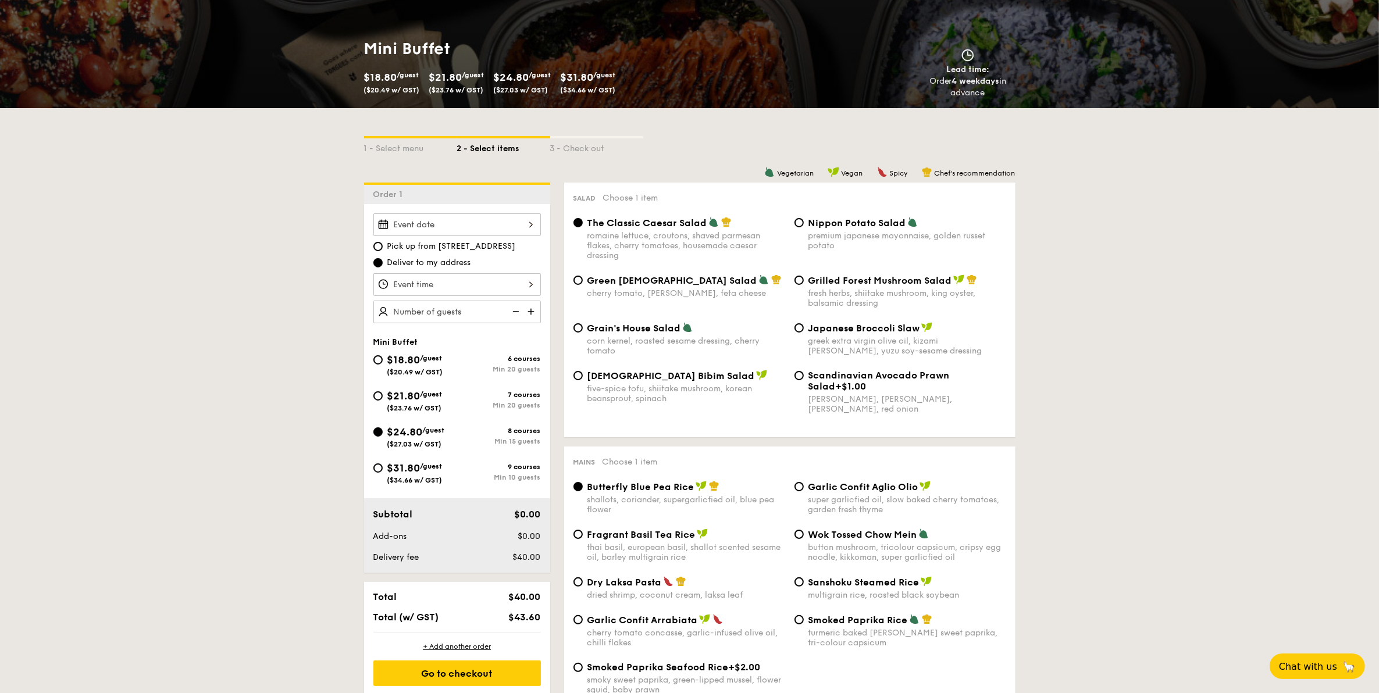
click at [470, 289] on div at bounding box center [457, 284] width 168 height 23
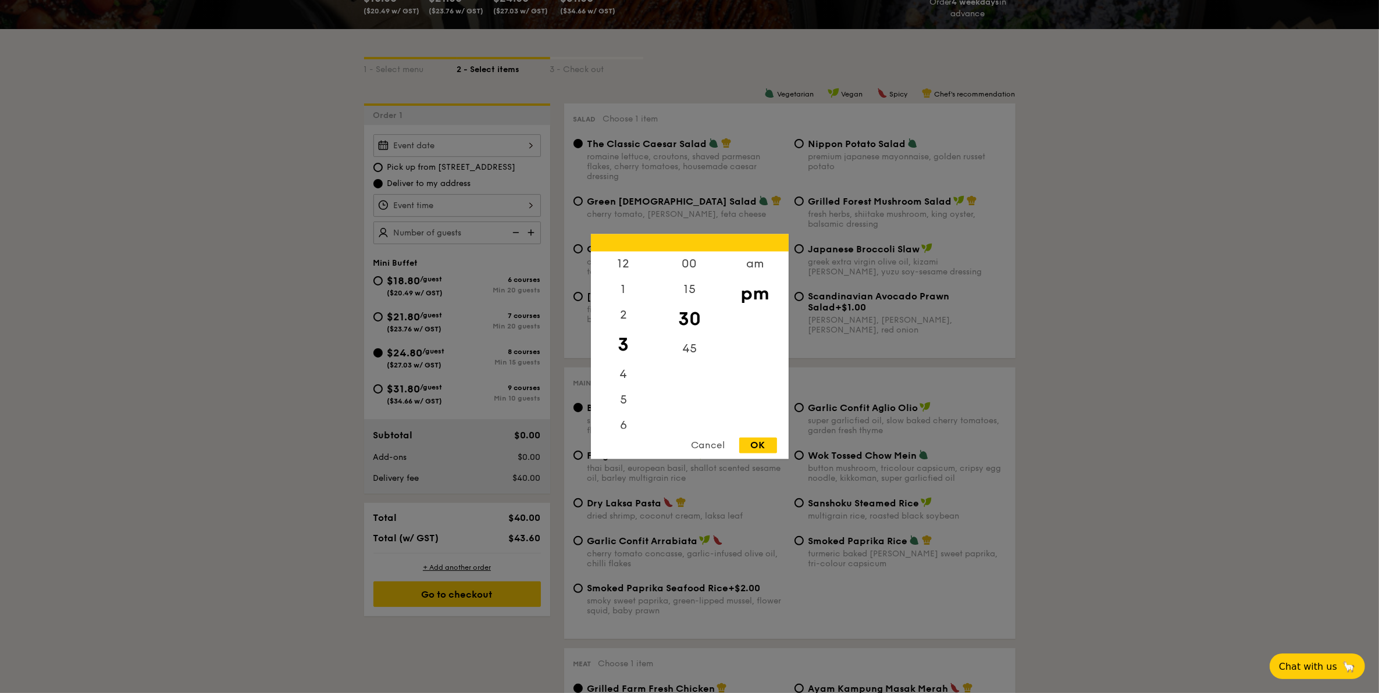
scroll to position [218, 0]
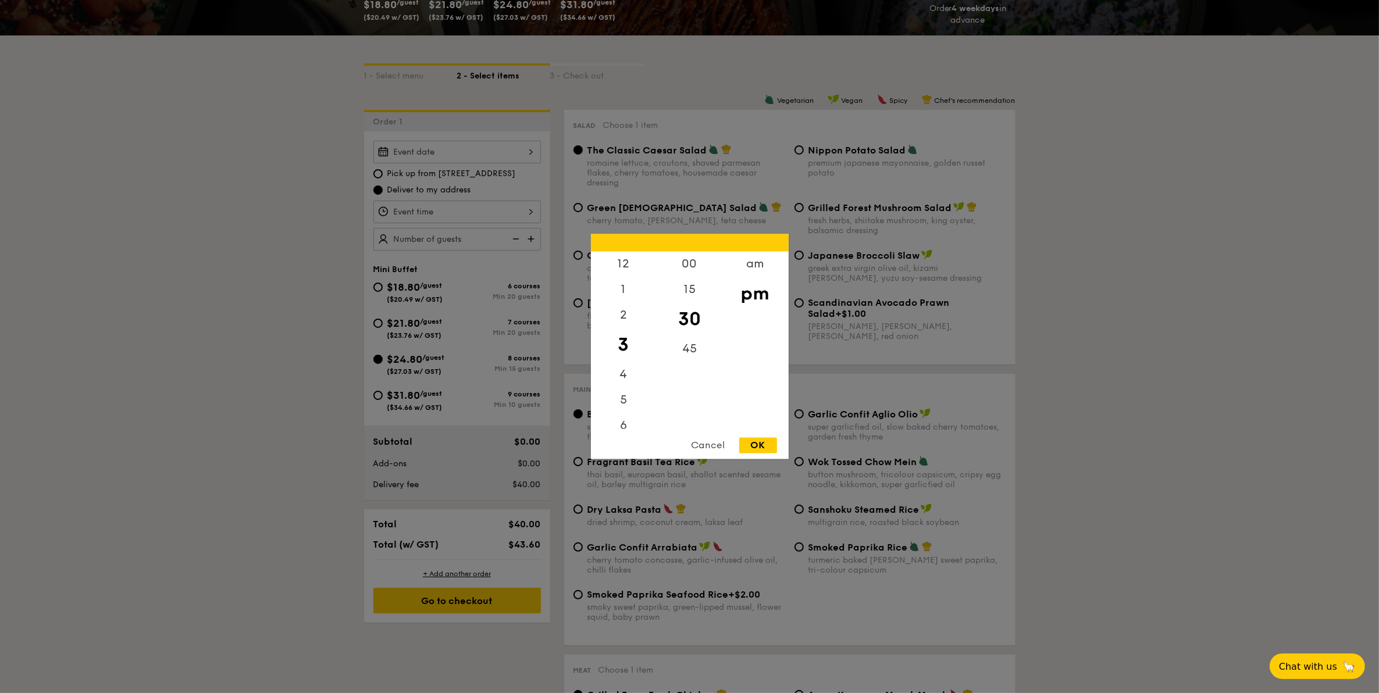
click at [755, 446] on div "OK" at bounding box center [758, 446] width 38 height 16
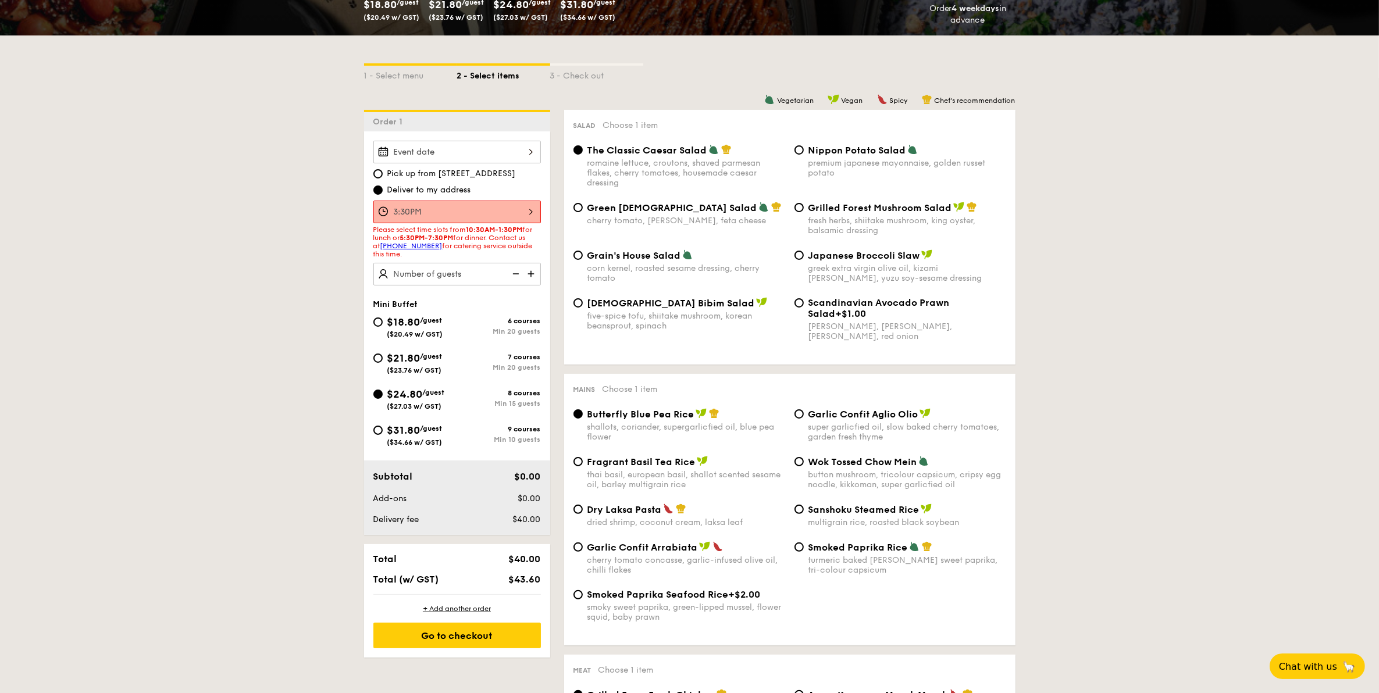
click at [486, 150] on div at bounding box center [457, 152] width 168 height 23
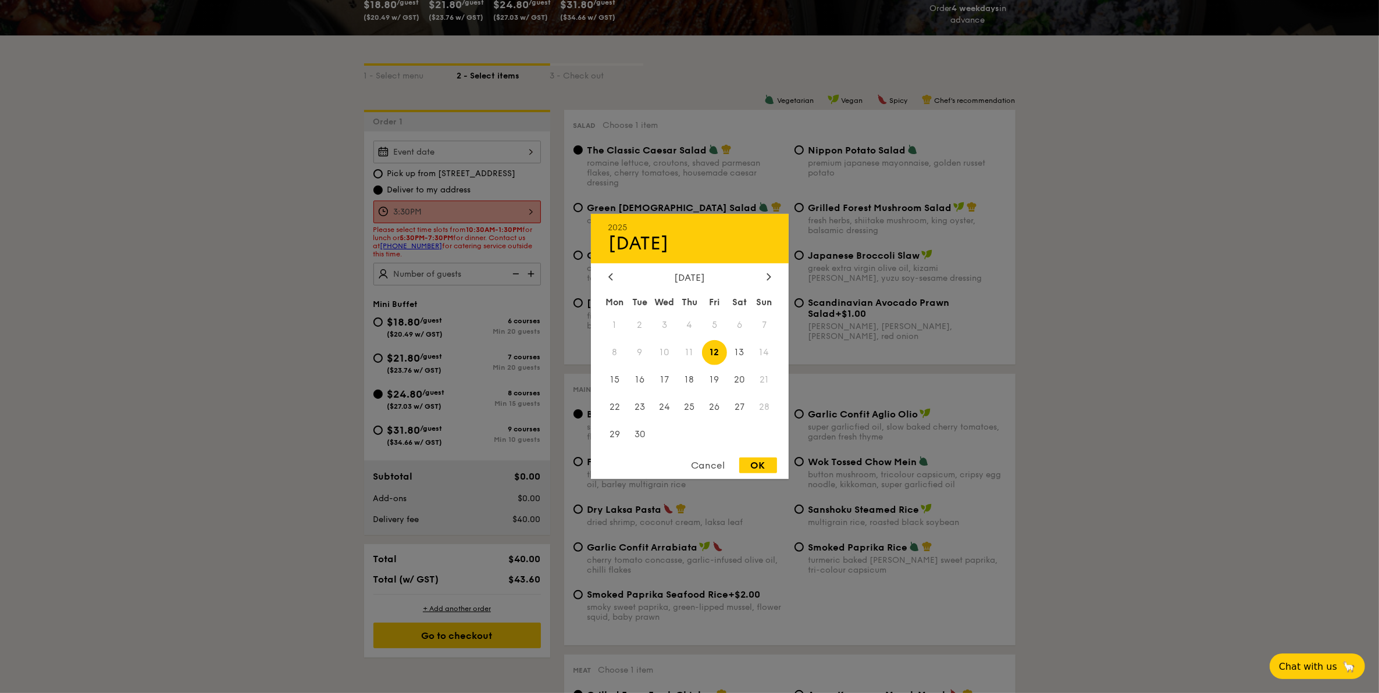
click at [1055, 336] on div at bounding box center [689, 346] width 1379 height 693
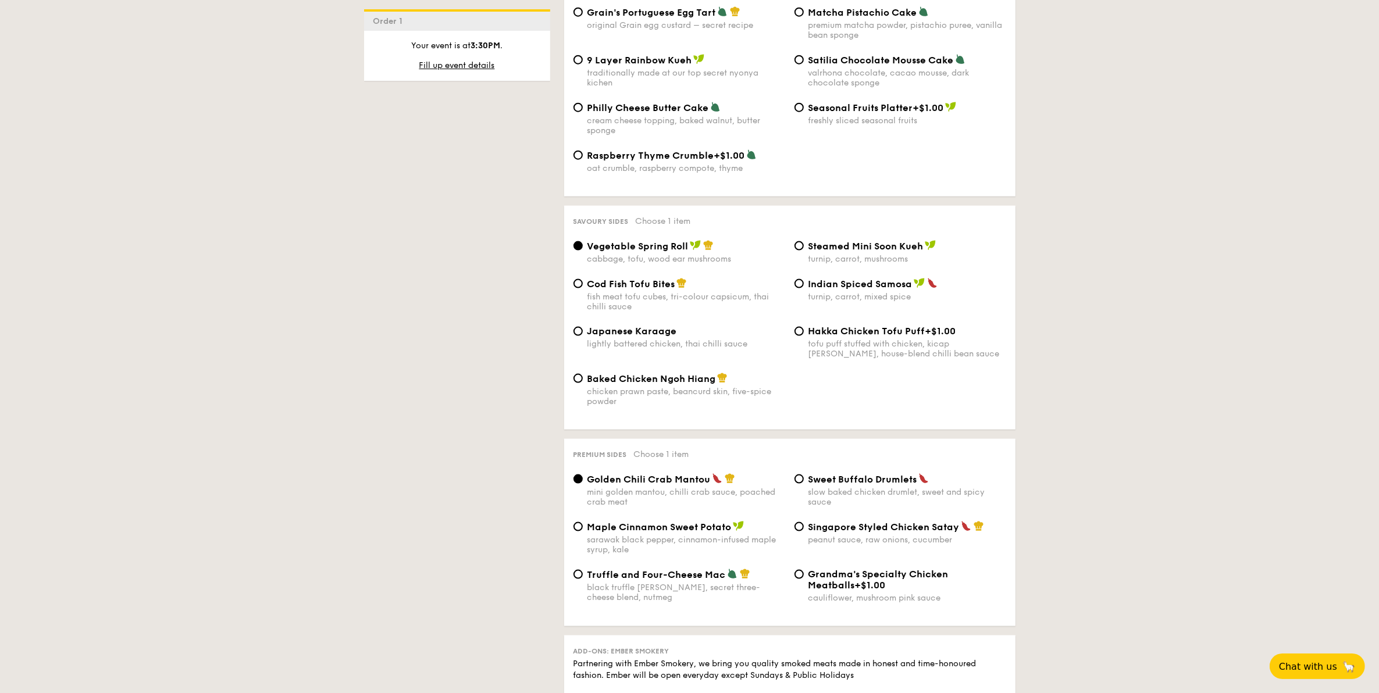
scroll to position [1818, 0]
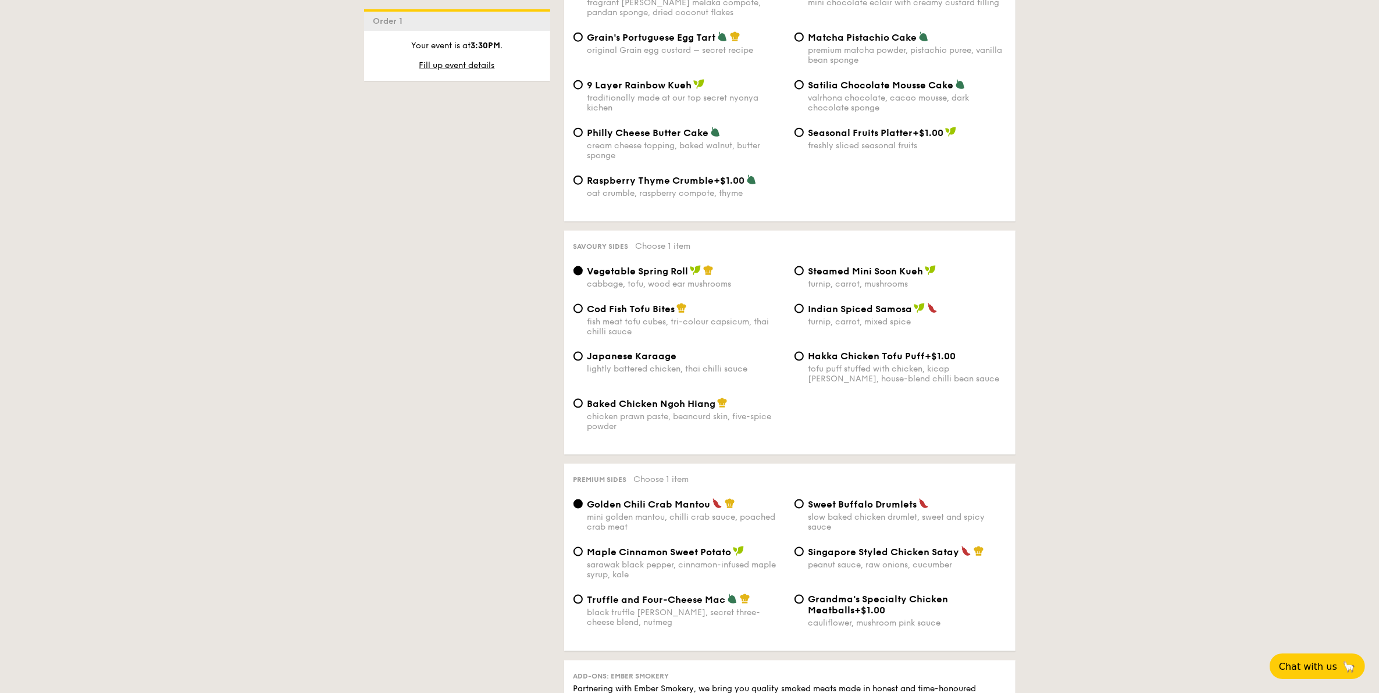
click at [422, 424] on div "1 - Select menu 2 - Select items 3 - Check out Order 1 Pick up from 5 Burn Road…" at bounding box center [690, 222] width 670 height 3573
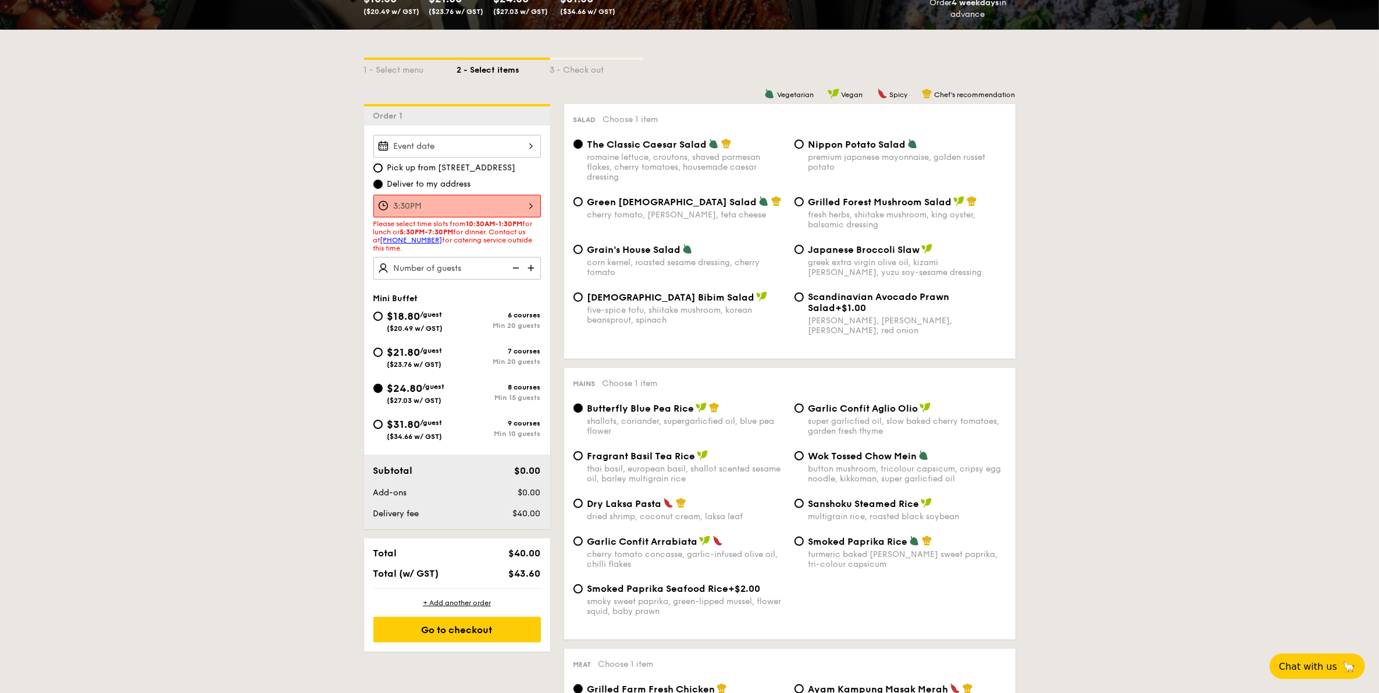
scroll to position [218, 0]
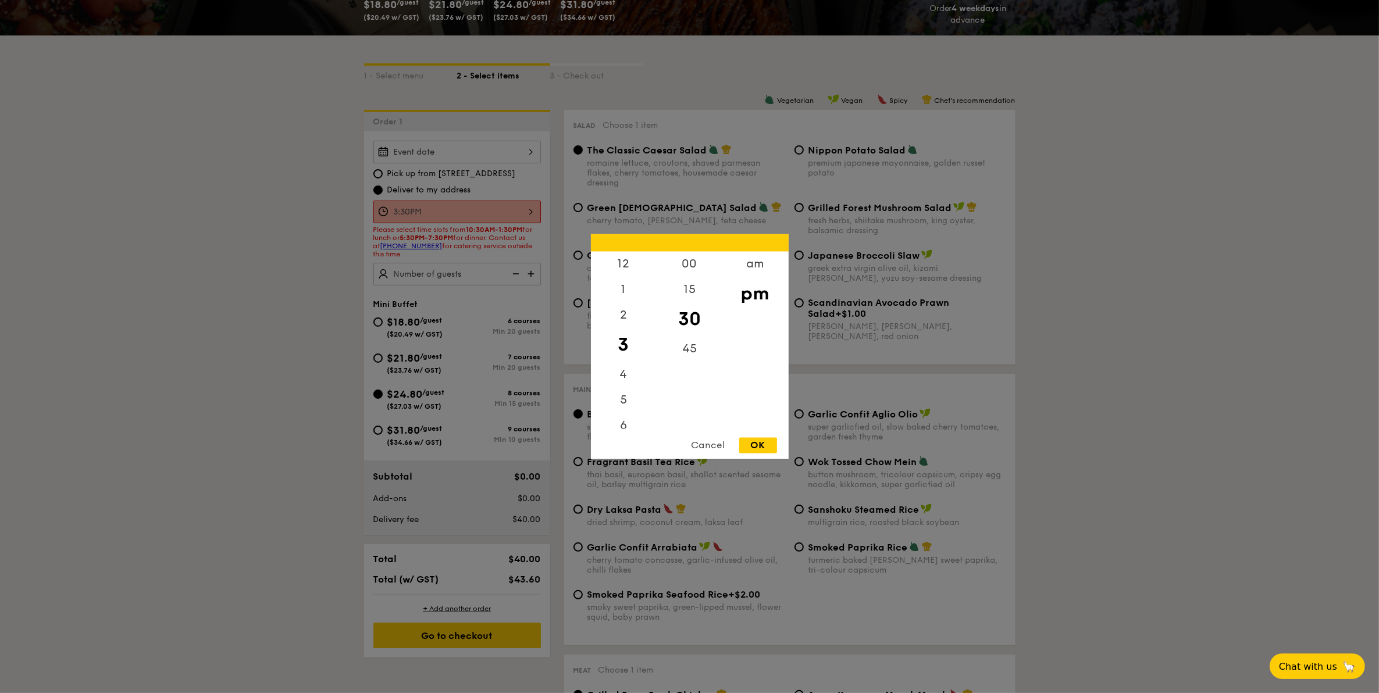
click at [510, 216] on div "3:30PM 12 1 2 3 4 5 6 7 8 9 10 11 00 15 30 45 am pm Cancel OK" at bounding box center [457, 212] width 168 height 23
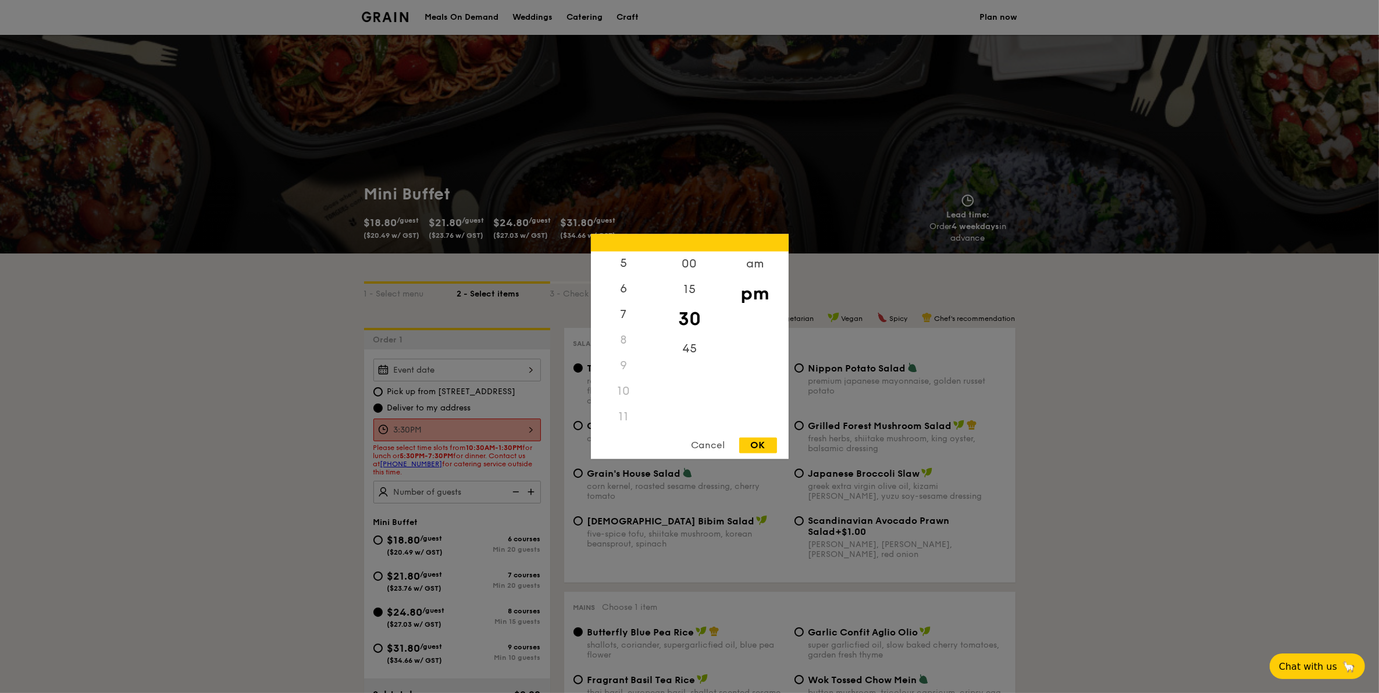
scroll to position [73, 0]
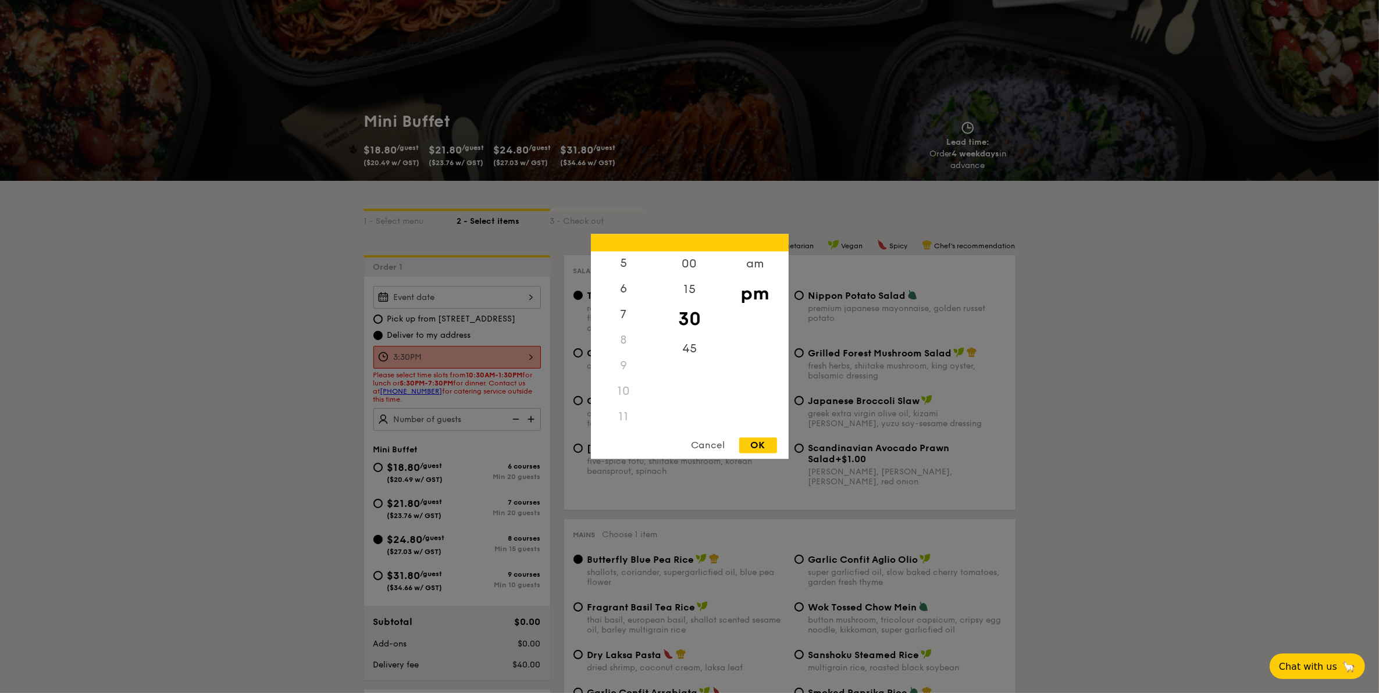
click at [624, 421] on div "11" at bounding box center [624, 418] width 66 height 26
drag, startPoint x: 623, startPoint y: 413, endPoint x: 628, endPoint y: 416, distance: 6.0
click at [624, 414] on div "11" at bounding box center [624, 418] width 66 height 26
click at [629, 405] on div "11" at bounding box center [624, 418] width 66 height 26
click at [627, 317] on div "7" at bounding box center [624, 320] width 66 height 34
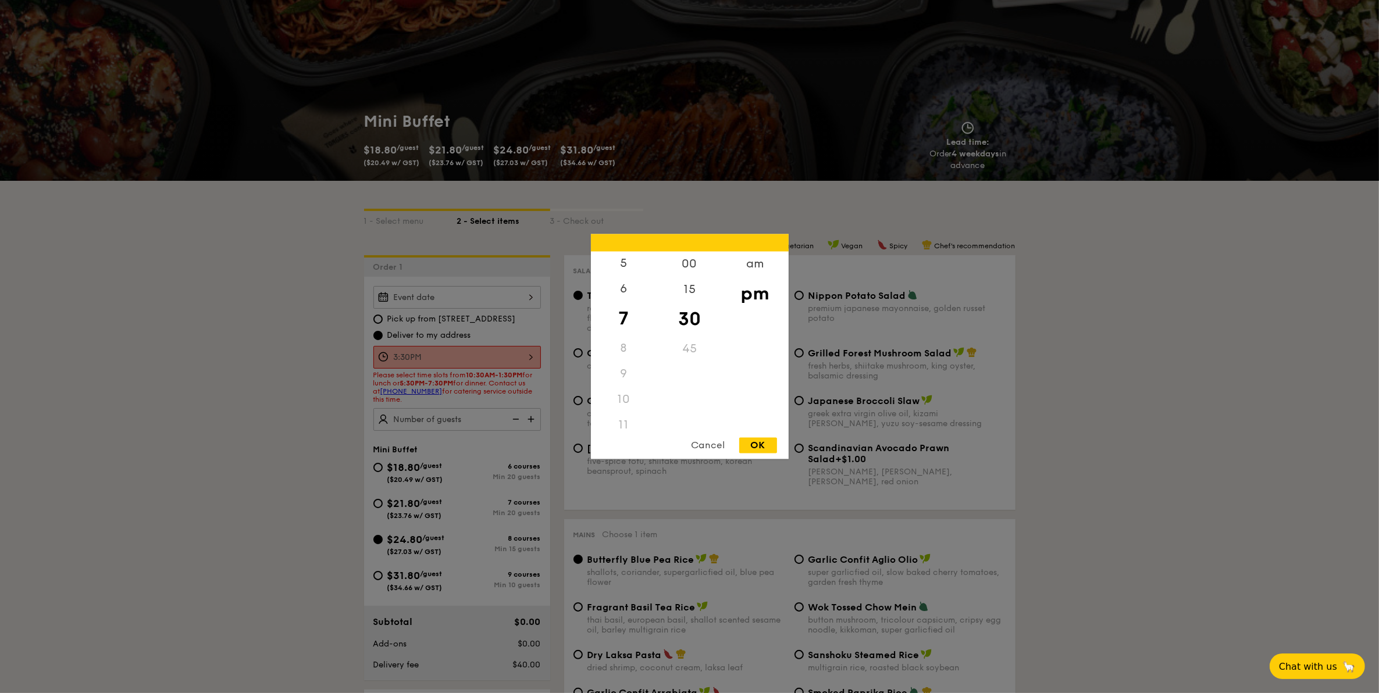
scroll to position [128, 0]
click at [769, 266] on div "am" at bounding box center [756, 269] width 66 height 34
click at [627, 420] on div "11" at bounding box center [624, 422] width 66 height 34
click at [760, 443] on div "OK" at bounding box center [758, 446] width 38 height 16
type input "11:30AM"
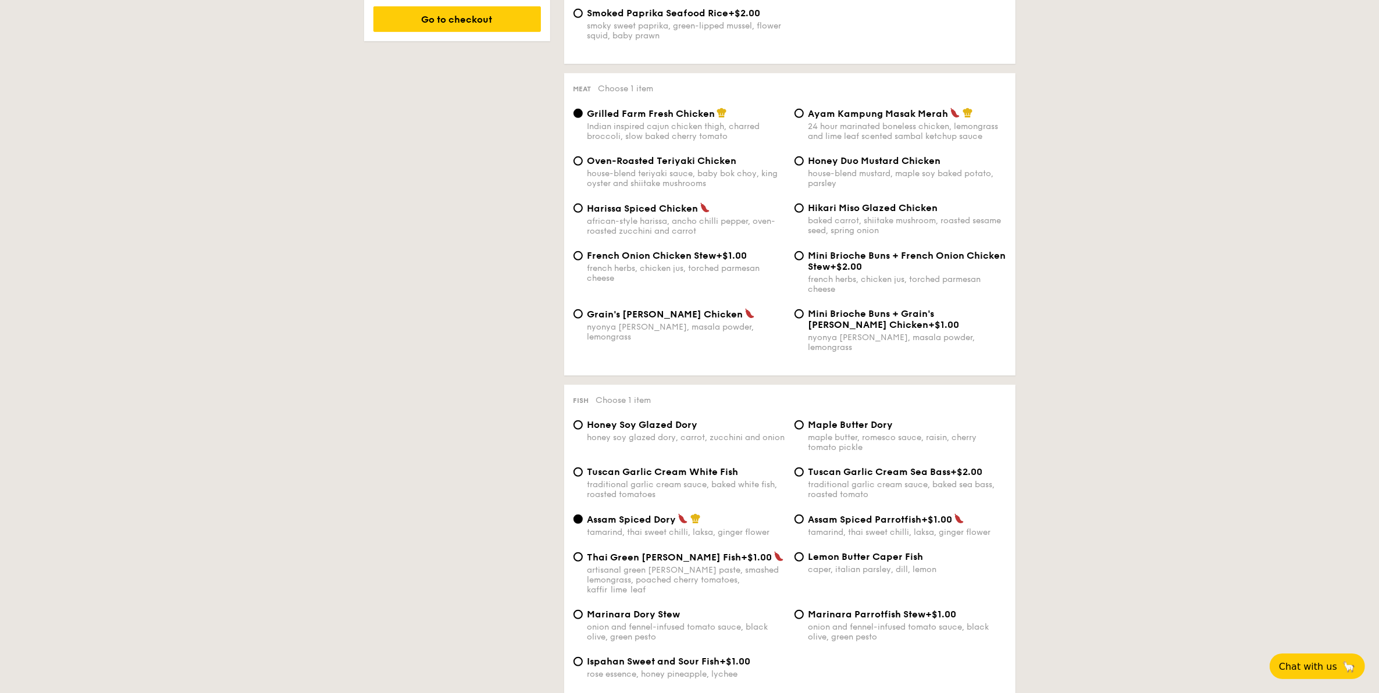
scroll to position [873, 0]
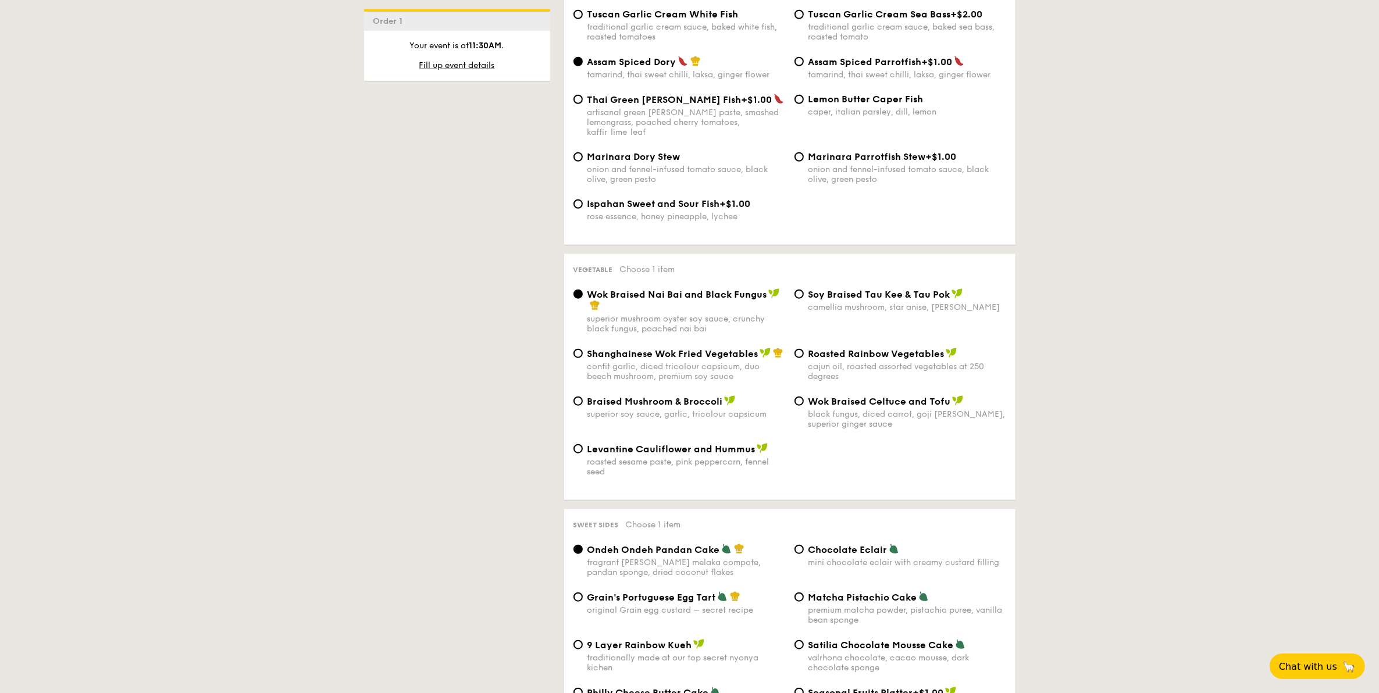
scroll to position [1309, 0]
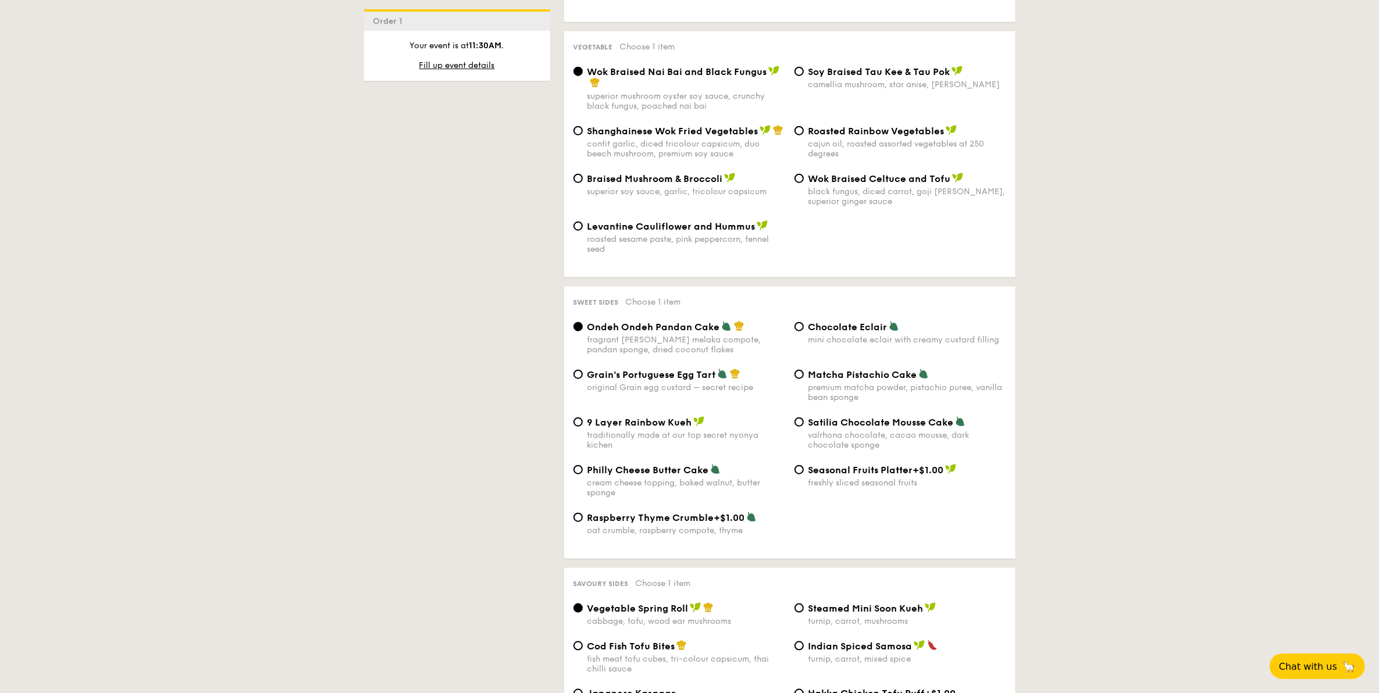
scroll to position [1454, 0]
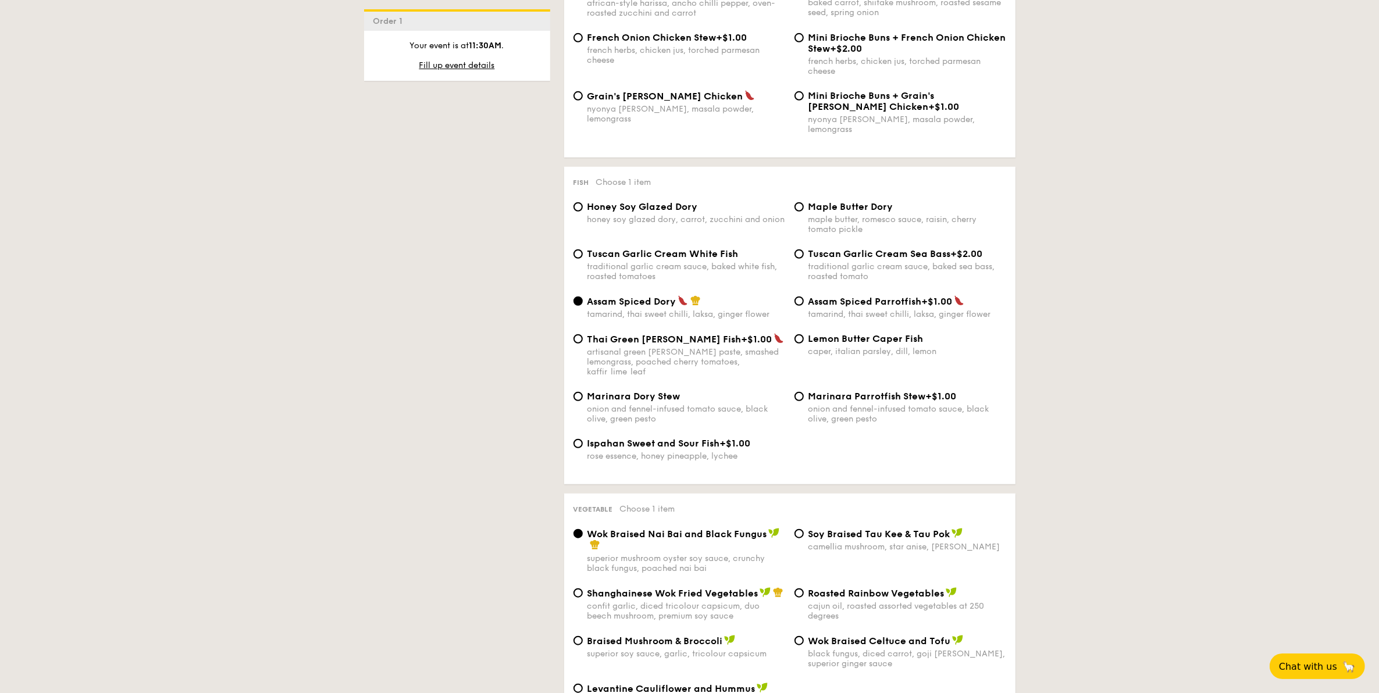
drag, startPoint x: 399, startPoint y: 239, endPoint x: 377, endPoint y: 246, distance: 22.6
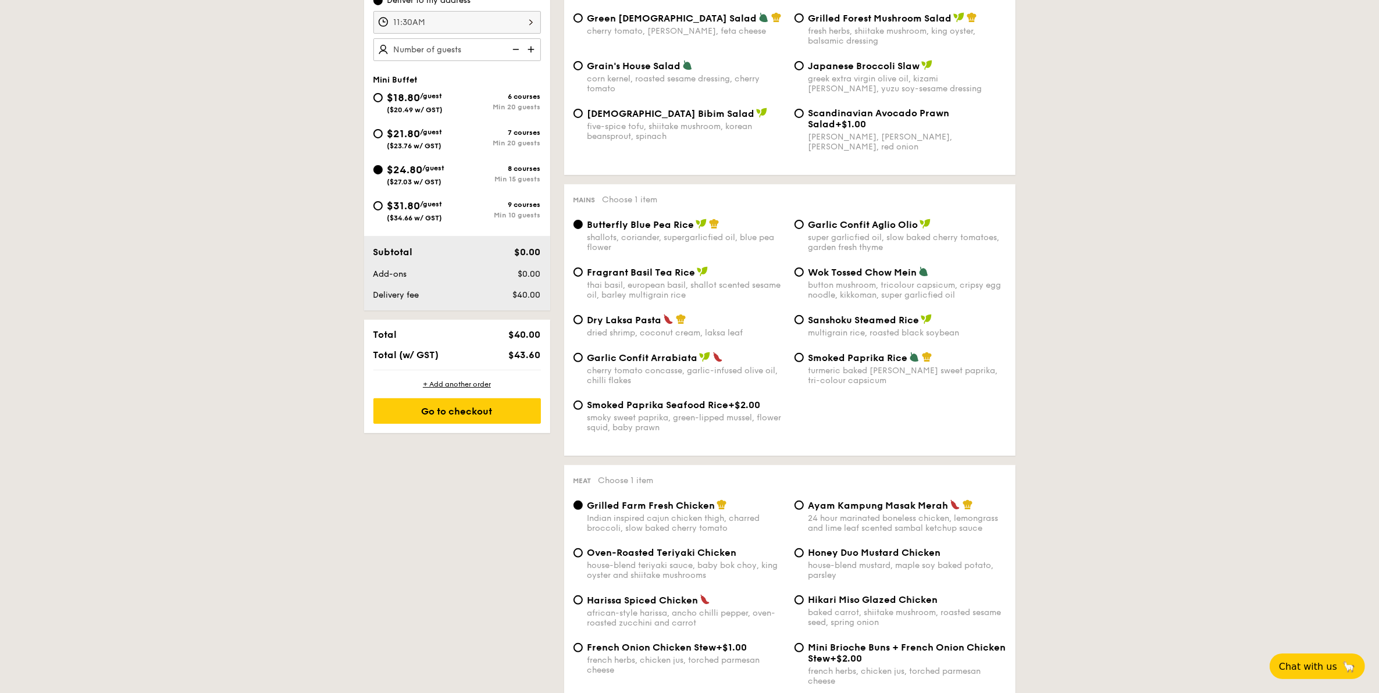
scroll to position [218, 0]
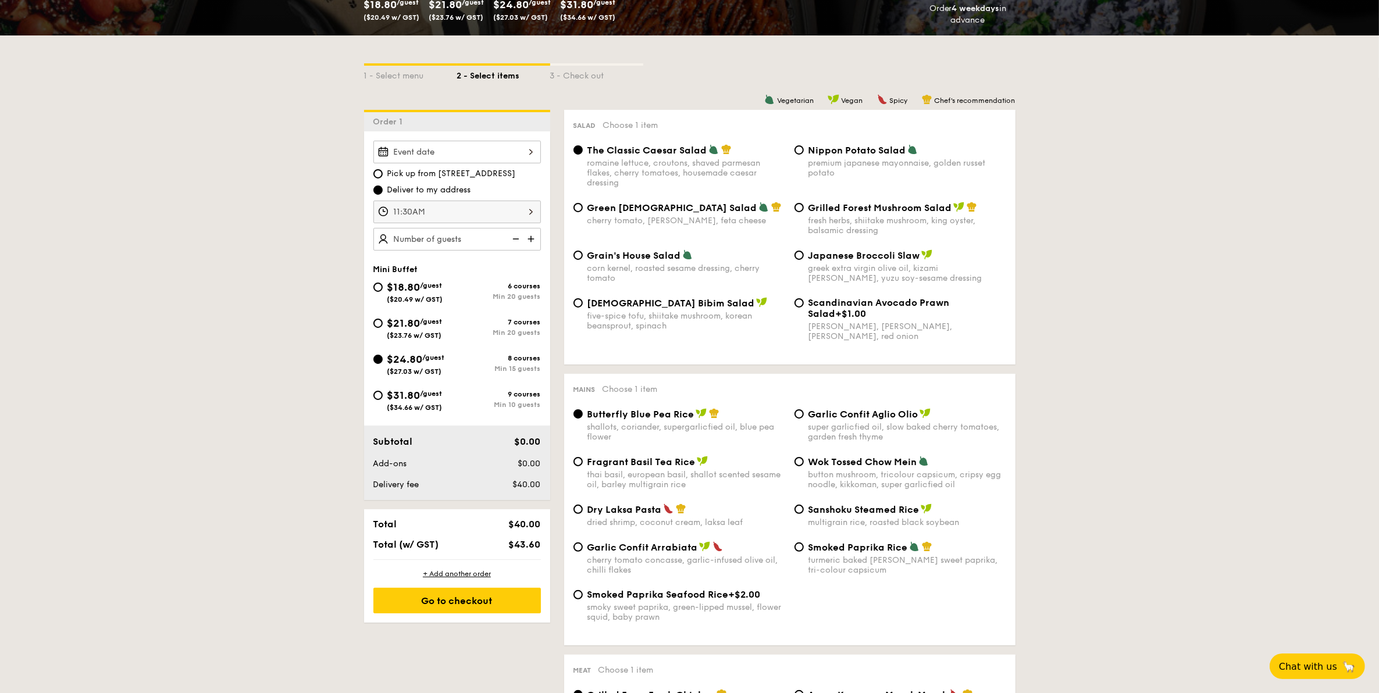
click at [400, 396] on span "$31.80" at bounding box center [403, 395] width 33 height 13
click at [383, 396] on input "$31.80 /guest ($34.66 w/ GST) 9 courses Min 10 guests" at bounding box center [377, 395] width 9 height 9
radio input "true"
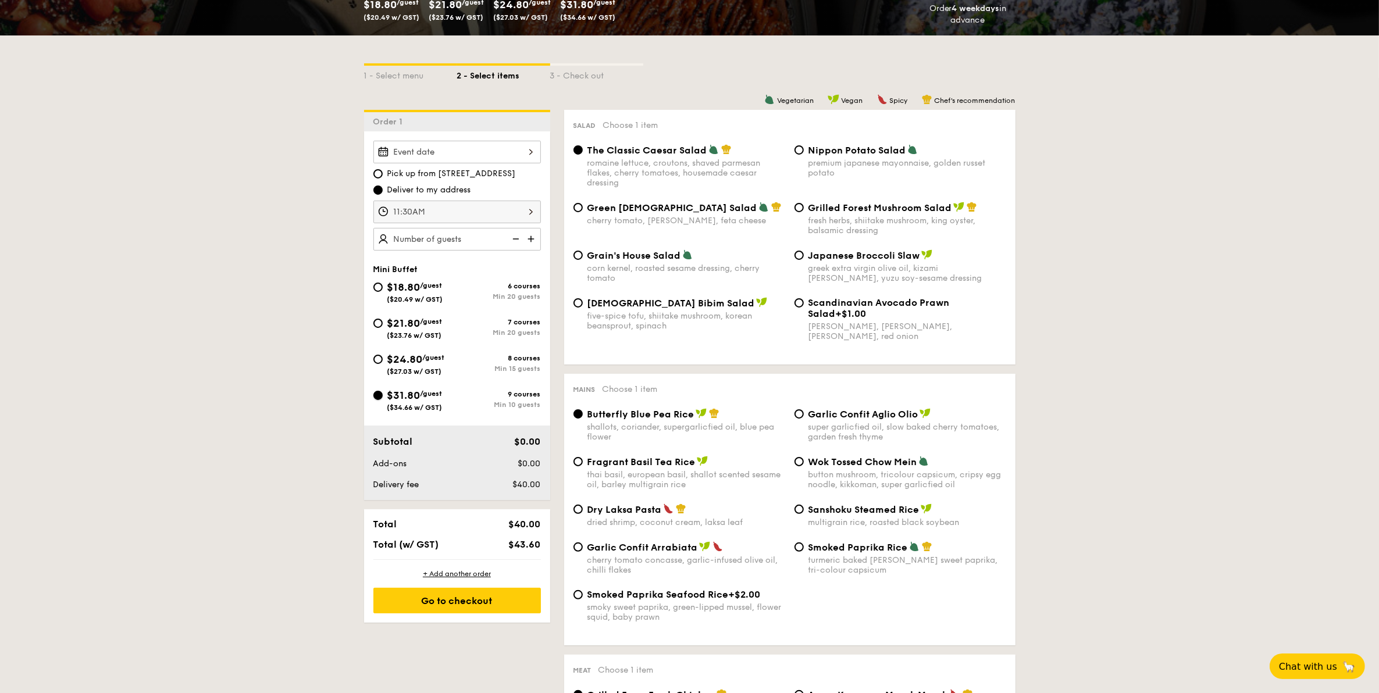
radio input "true"
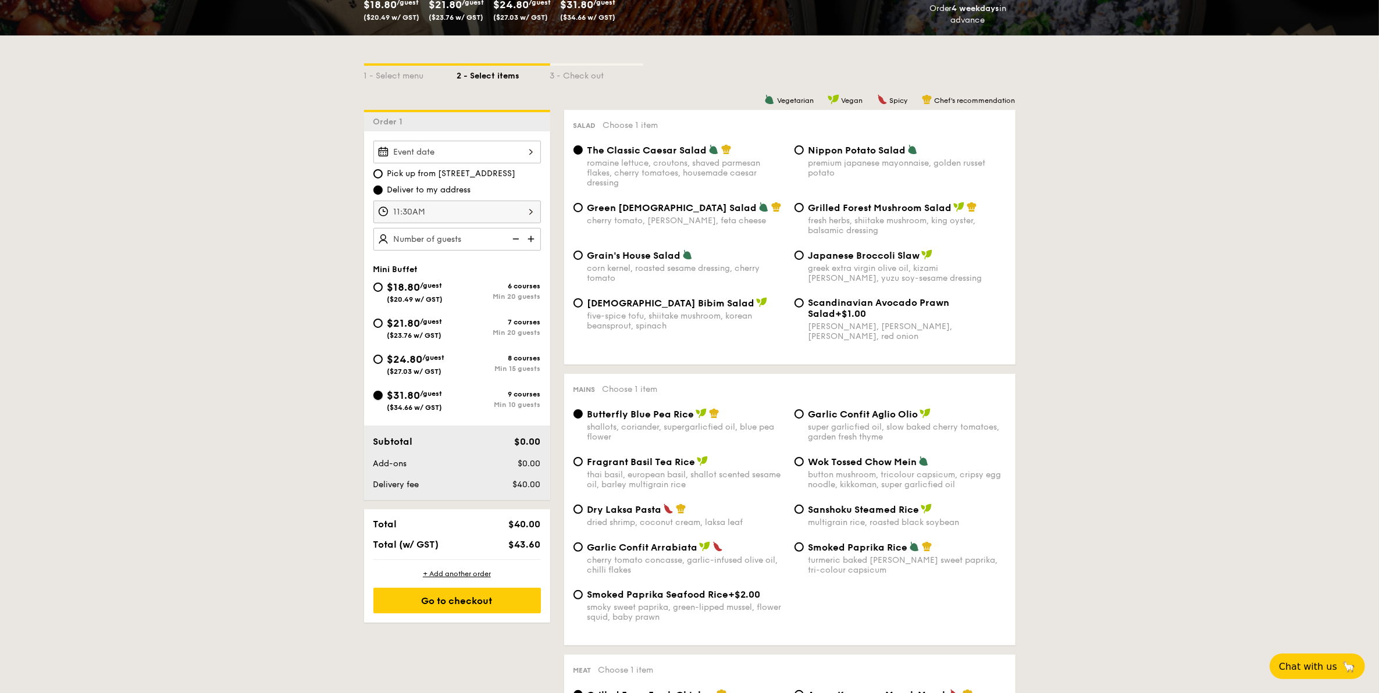
radio input "true"
click at [369, 360] on div "$24.80 /guest ($27.03 w/ GST) 8 courses Min 15 guests" at bounding box center [457, 366] width 177 height 31
click at [391, 368] on span "($27.03 w/ GST)" at bounding box center [414, 372] width 55 height 8
click at [383, 364] on input "$24.80 /guest ($27.03 w/ GST) 8 courses Min 15 guests" at bounding box center [377, 359] width 9 height 9
radio input "true"
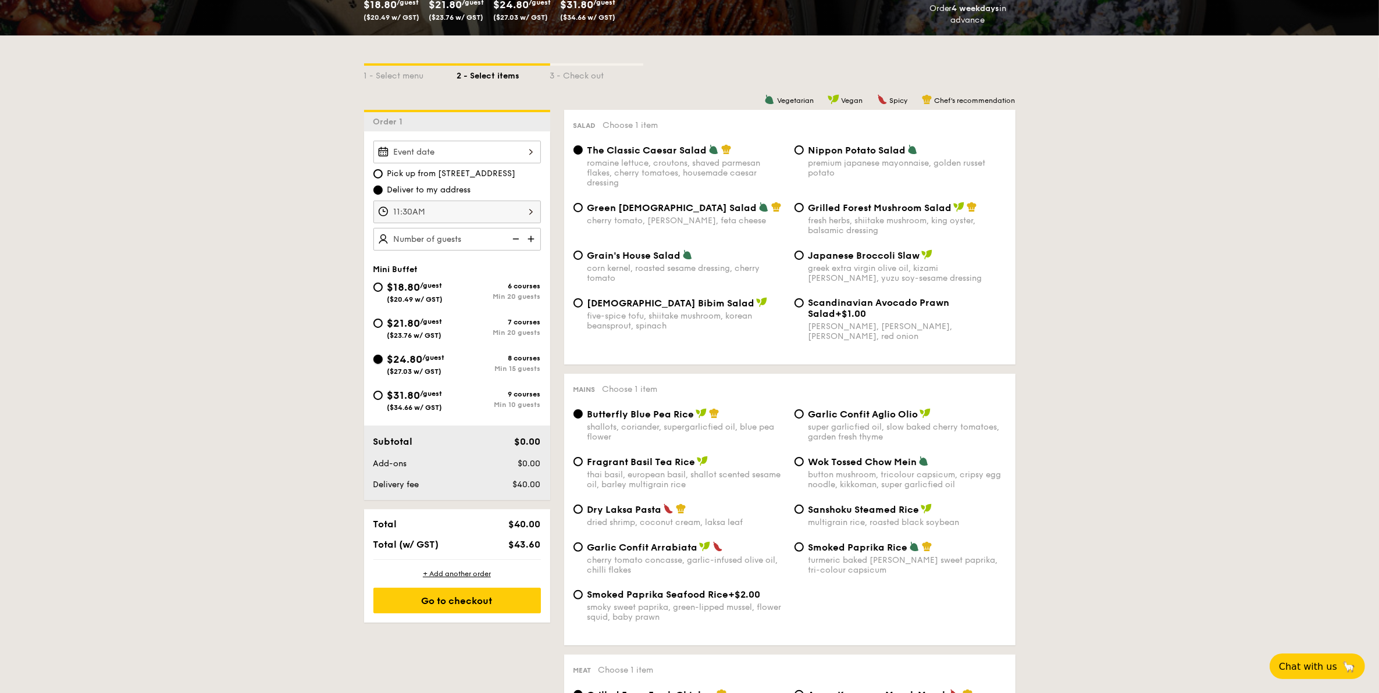
radio input "true"
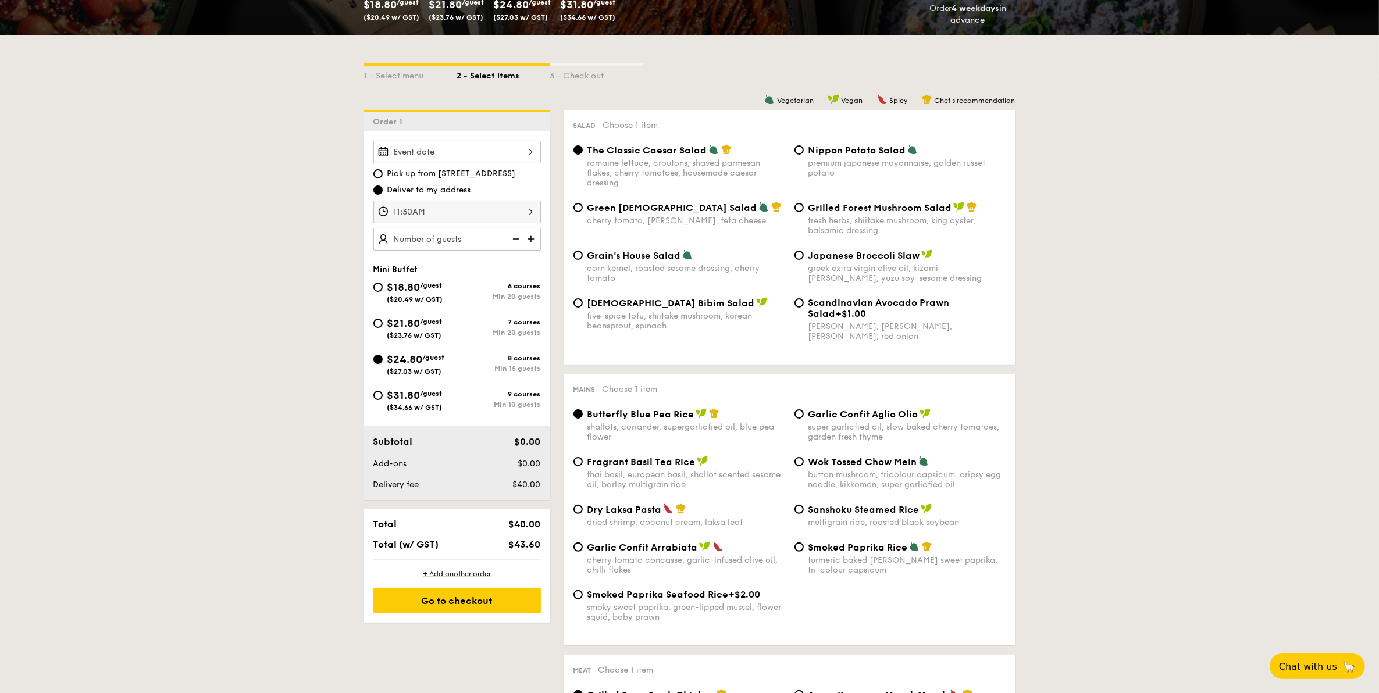
radio input "true"
click at [399, 396] on span "$31.80" at bounding box center [403, 395] width 33 height 13
click at [383, 396] on input "$31.80 /guest ($34.66 w/ GST) 9 courses Min 10 guests" at bounding box center [377, 395] width 9 height 9
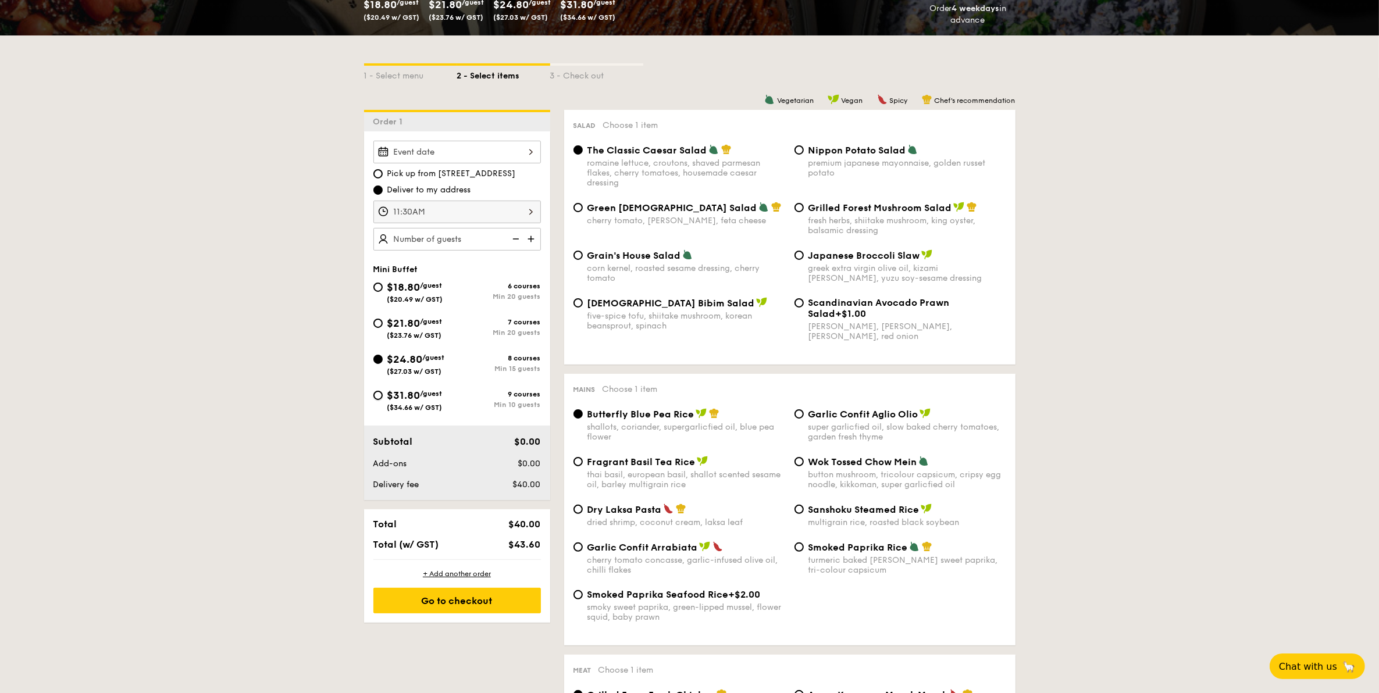
radio input "true"
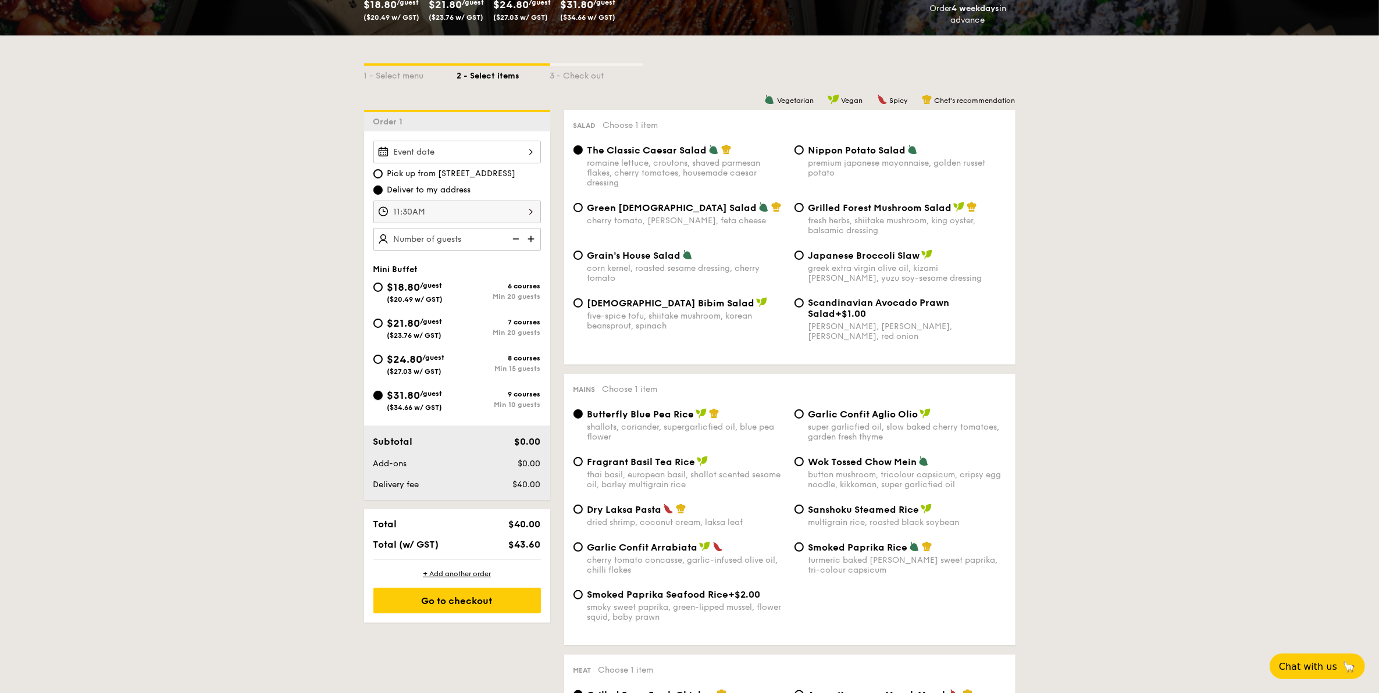
radio input "true"
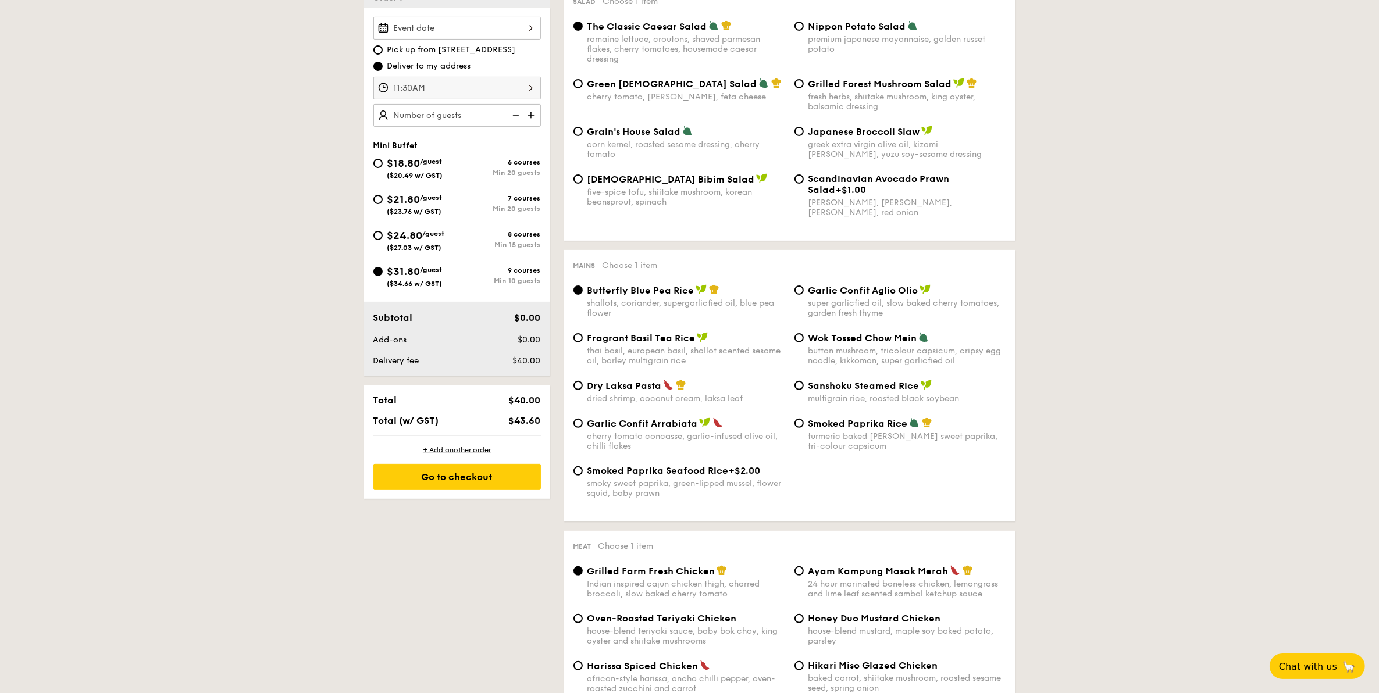
scroll to position [364, 0]
